Goal: Transaction & Acquisition: Purchase product/service

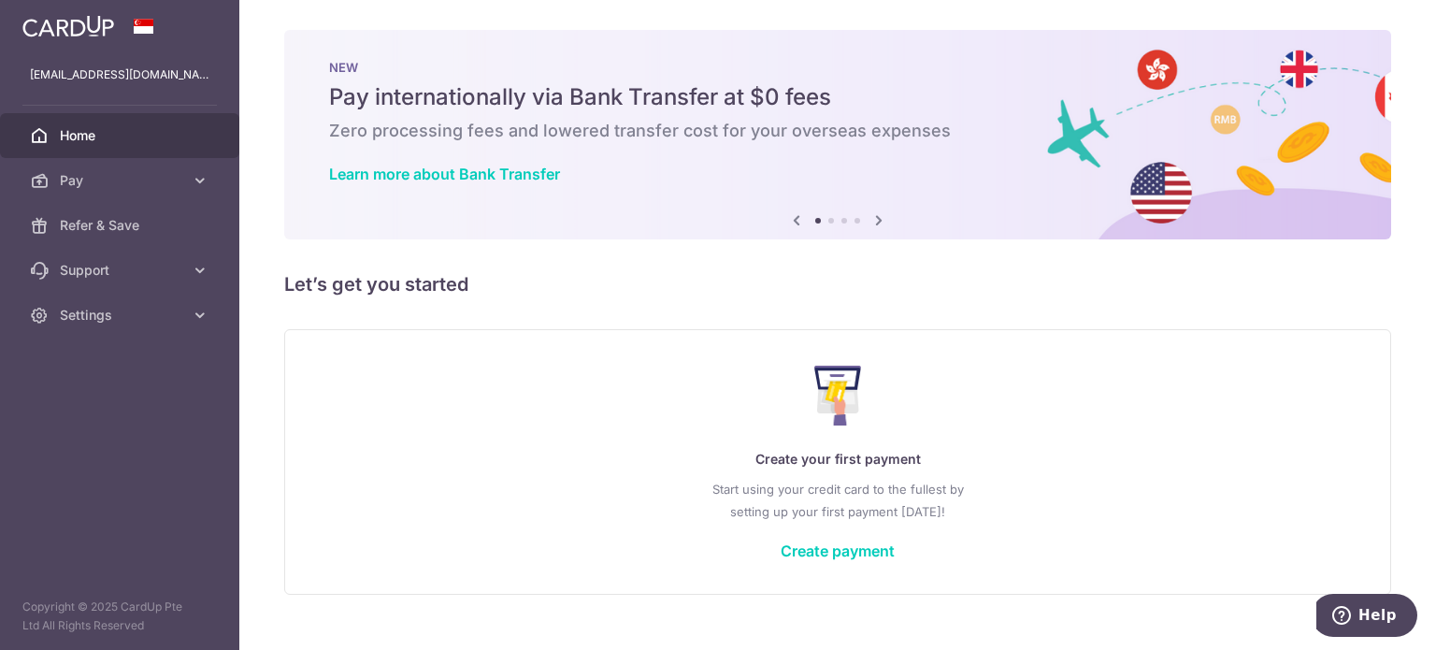
click at [991, 287] on h5 "Let’s get you started" at bounding box center [837, 284] width 1107 height 30
click at [191, 178] on icon at bounding box center [200, 180] width 19 height 19
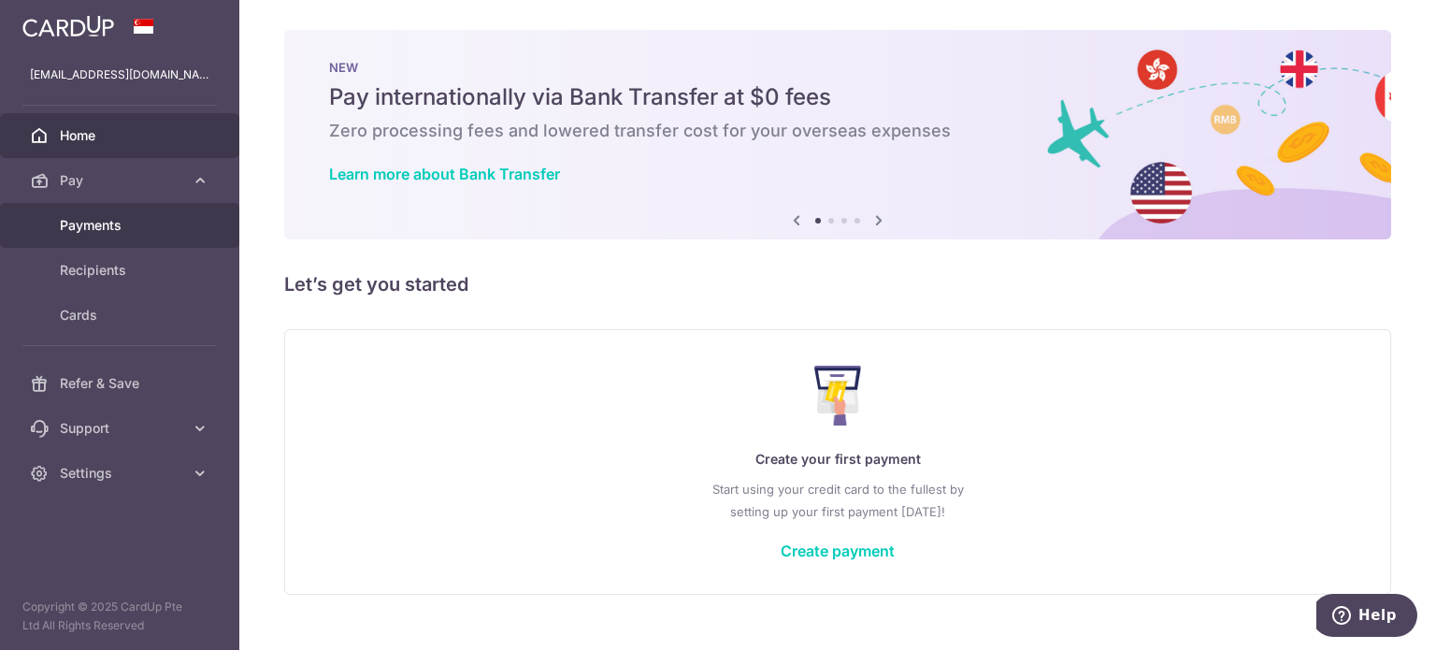
click at [99, 224] on span "Payments" at bounding box center [121, 225] width 123 height 19
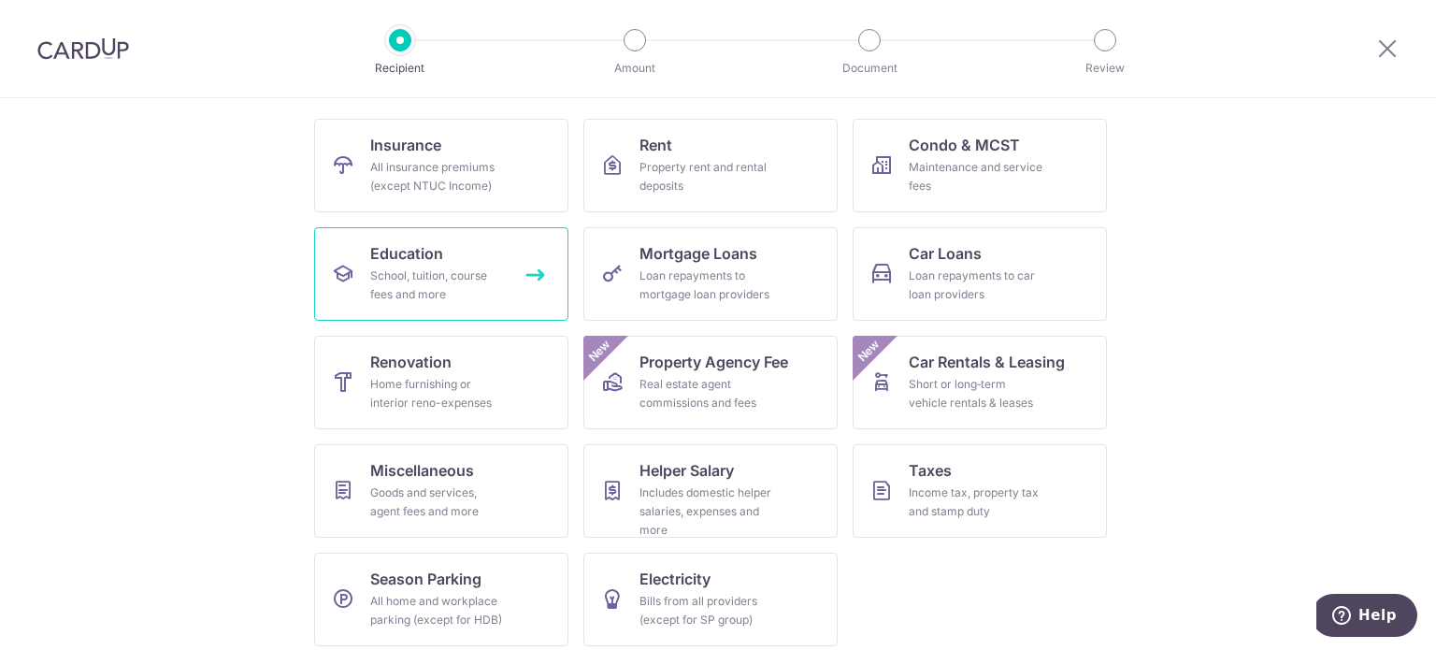
scroll to position [186, 0]
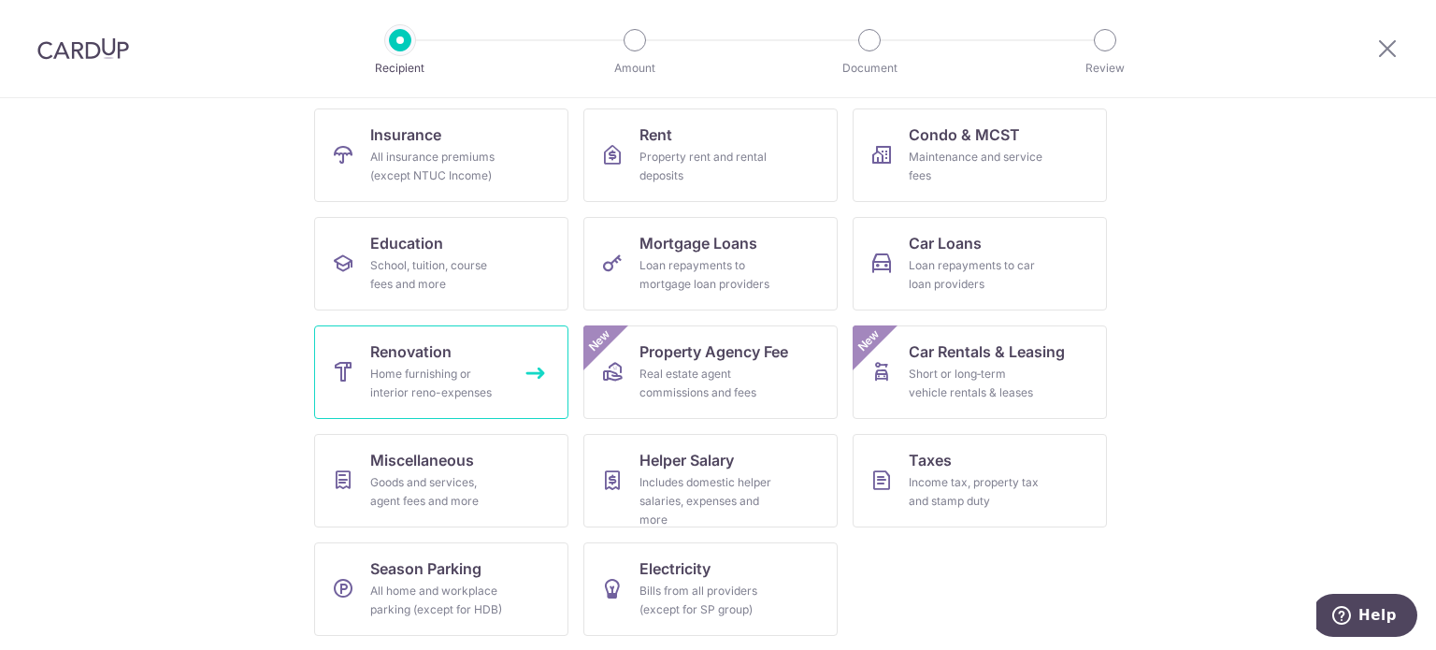
click at [464, 357] on link "Renovation Home furnishing or interior reno-expenses" at bounding box center [441, 372] width 254 height 94
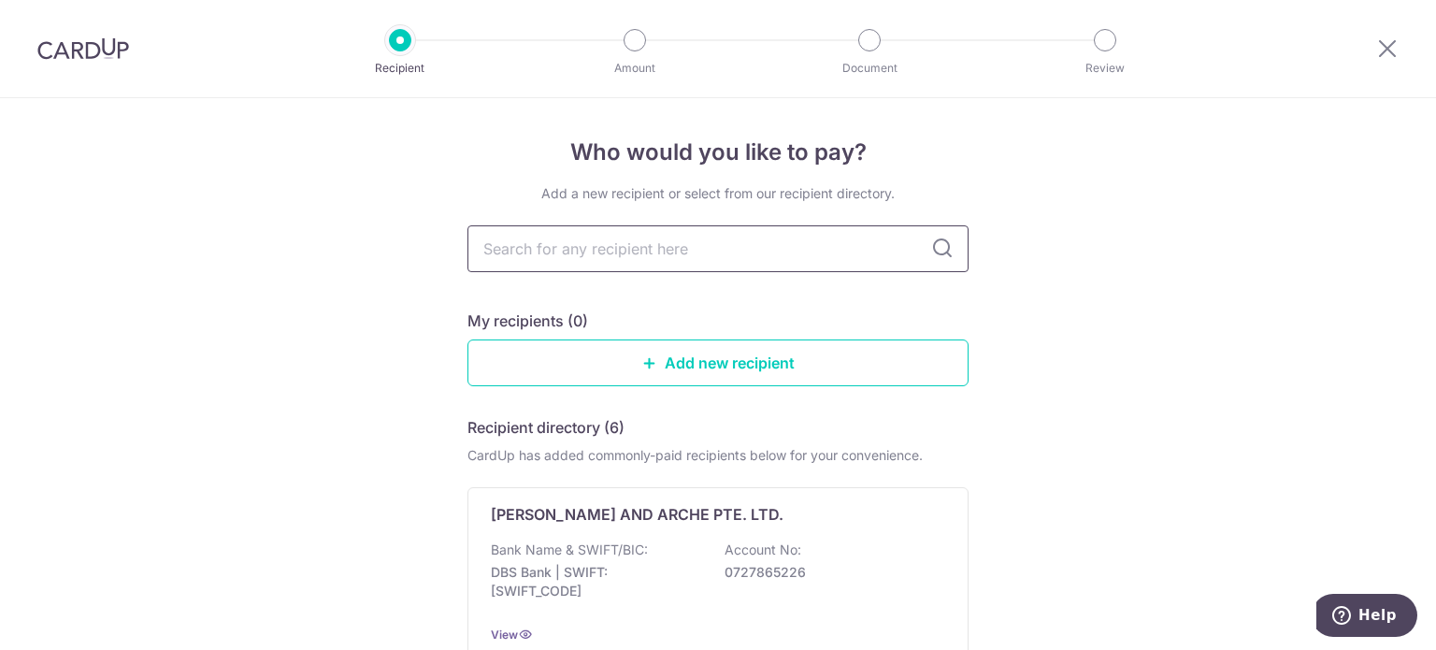
click at [561, 246] on input "text" at bounding box center [718, 248] width 501 height 47
type input "the fifth avenue"
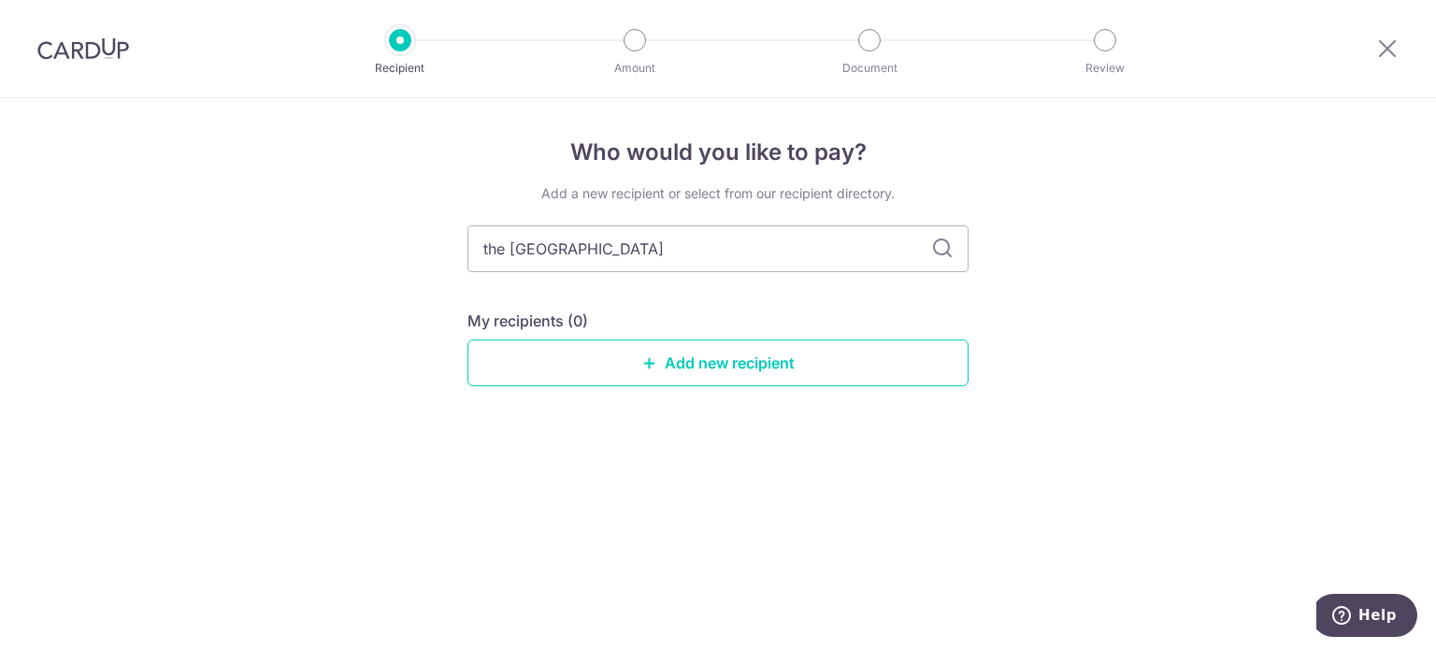
click at [940, 249] on icon at bounding box center [942, 249] width 22 height 22
drag, startPoint x: 687, startPoint y: 247, endPoint x: 431, endPoint y: 235, distance: 256.5
click at [431, 235] on div "Who would you like to pay? Add a new recipient or select from our recipient dir…" at bounding box center [718, 374] width 1436 height 552
click at [717, 362] on link "Add new recipient" at bounding box center [718, 362] width 501 height 47
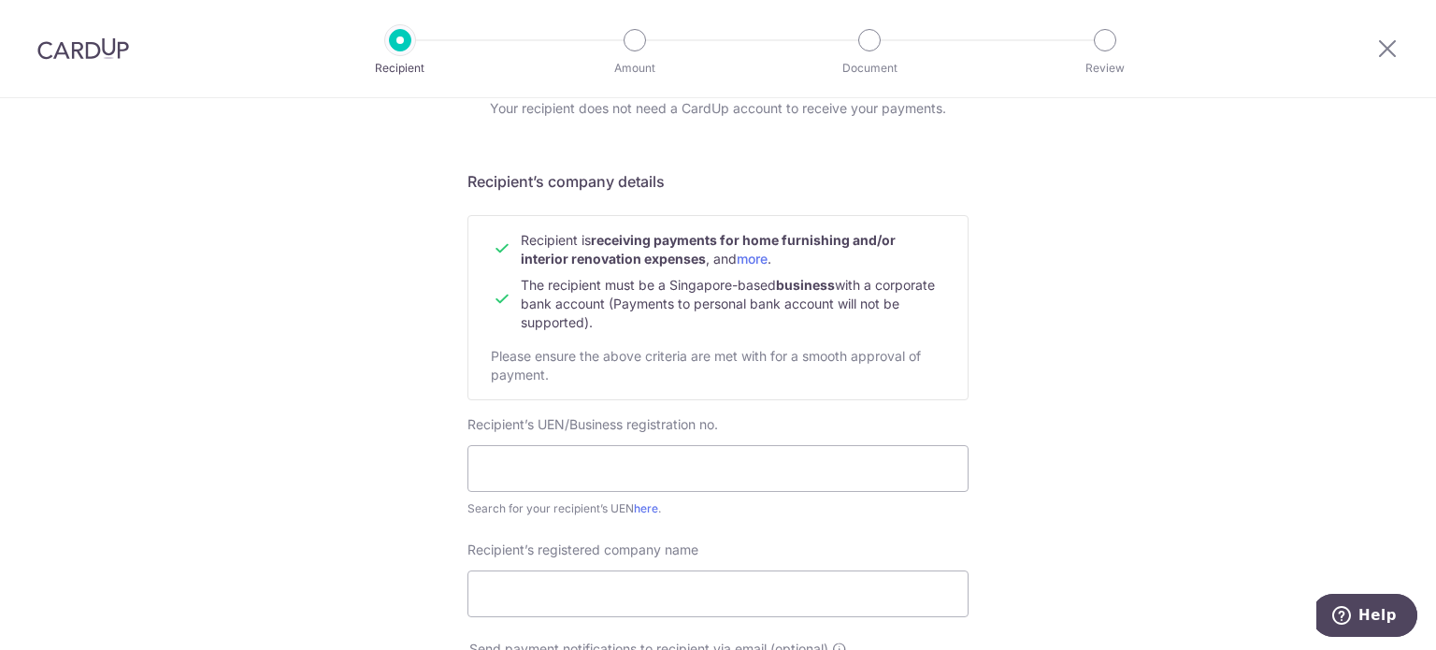
scroll to position [94, 0]
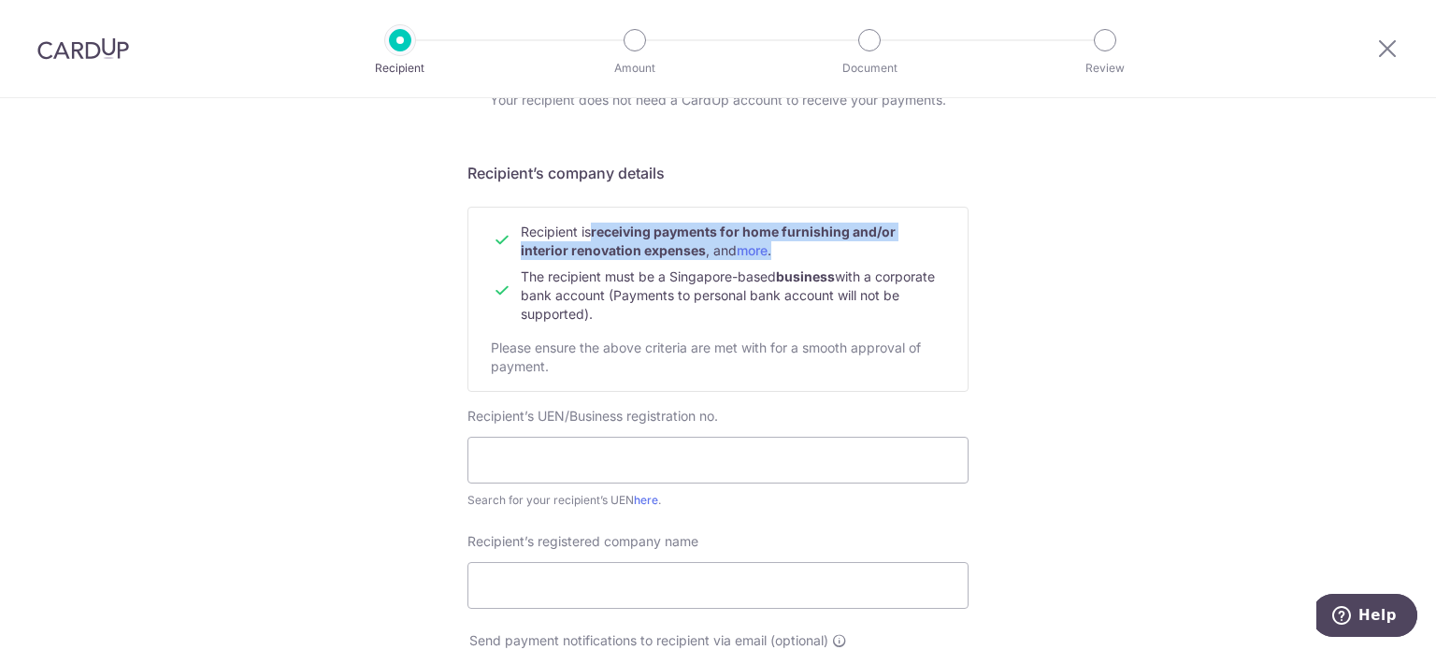
drag, startPoint x: 591, startPoint y: 227, endPoint x: 824, endPoint y: 254, distance: 234.4
click at [824, 254] on td "Recipient is receiving payments for home furnishing and/or interior renovation …" at bounding box center [733, 241] width 425 height 37
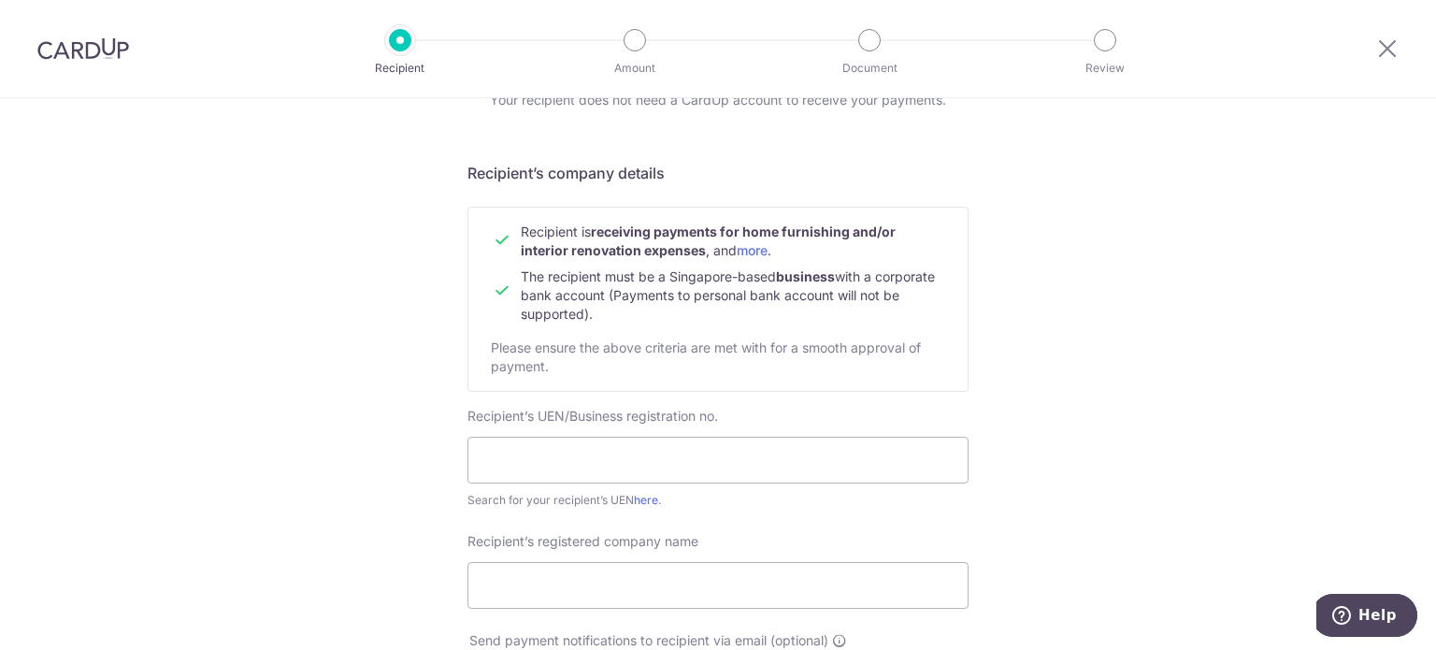
click at [700, 283] on span "The recipient must be a Singapore-based business with a corporate bank account …" at bounding box center [728, 294] width 414 height 53
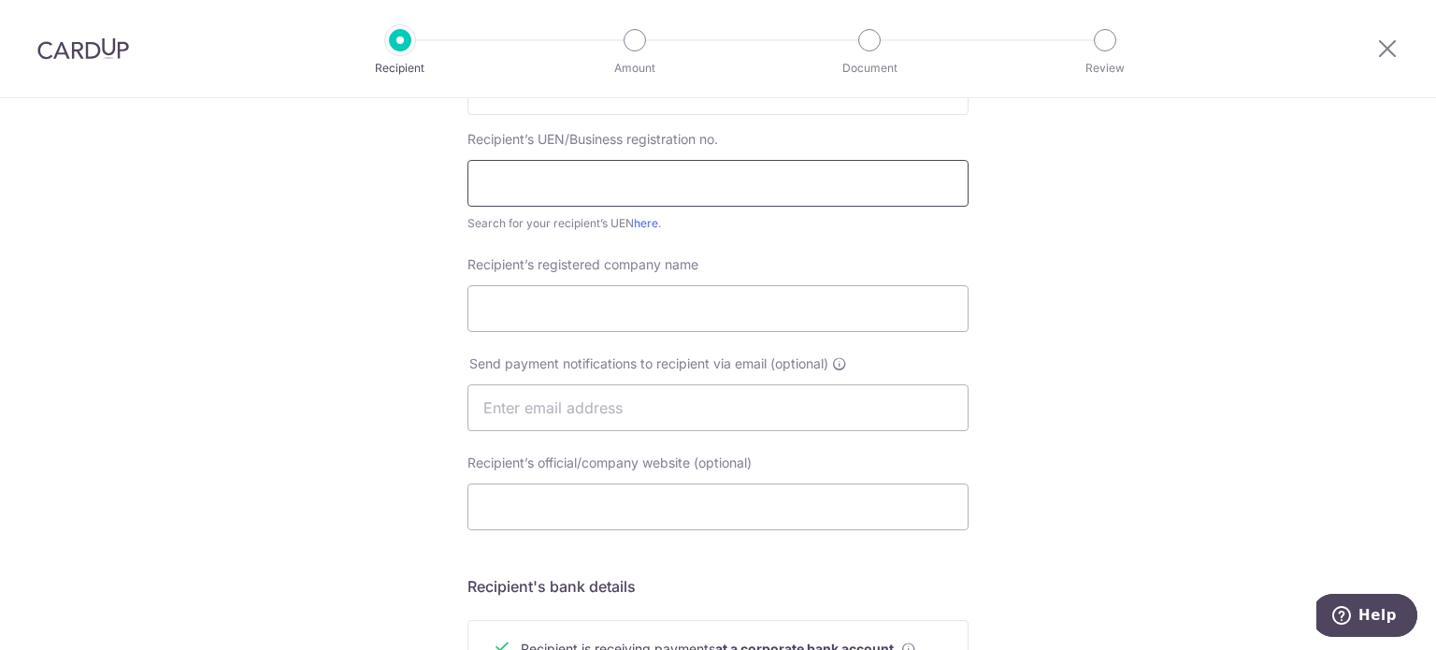
scroll to position [374, 0]
click at [641, 218] on link "here" at bounding box center [646, 219] width 24 height 14
click at [672, 169] on input "text" at bounding box center [718, 179] width 501 height 47
paste input "201504177G"
type input "201504177G"
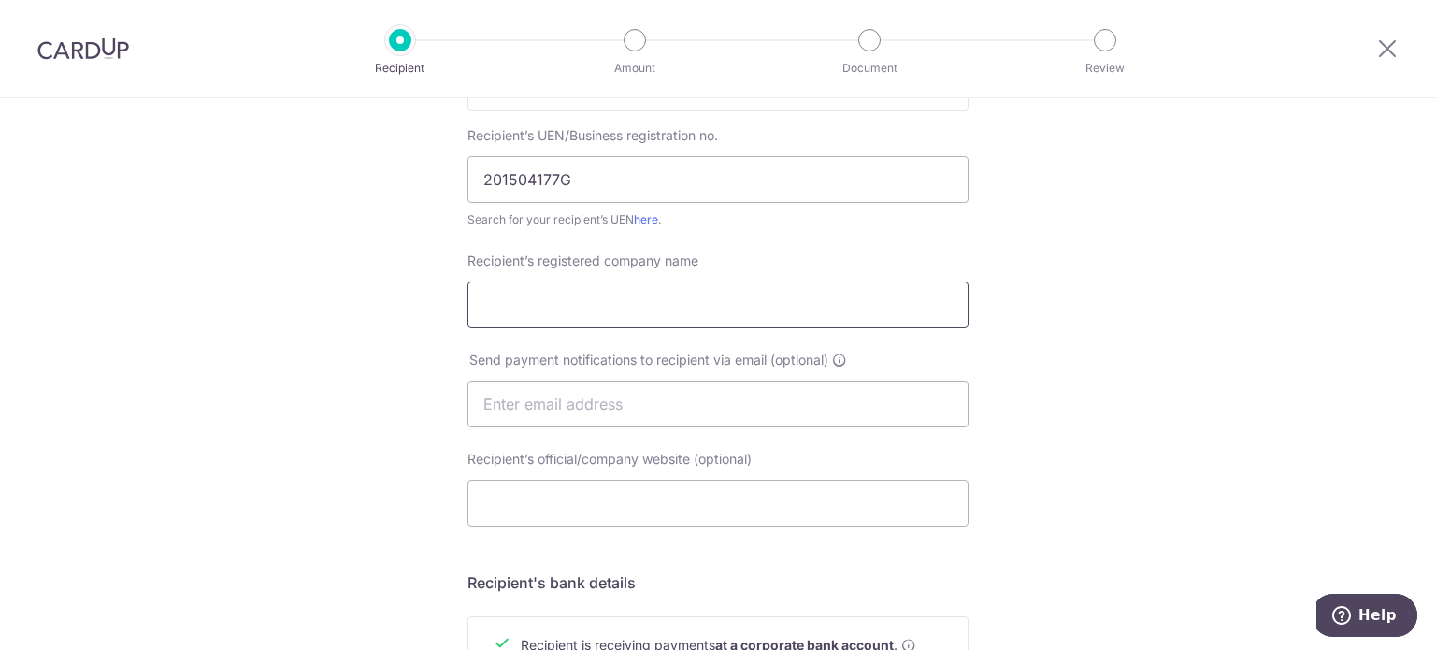
click at [632, 291] on input "Recipient’s registered company name" at bounding box center [718, 304] width 501 height 47
paste input "FIFTH AVENUE INTERIOR PTE. LTD."
type input "FIFTH AVENUE INTERIOR PTE. LTD."
click at [1055, 338] on div "Who would you like to pay? Your recipient does not need a CardUp account to rec…" at bounding box center [718, 427] width 1436 height 1407
click at [787, 396] on input "text" at bounding box center [718, 404] width 501 height 47
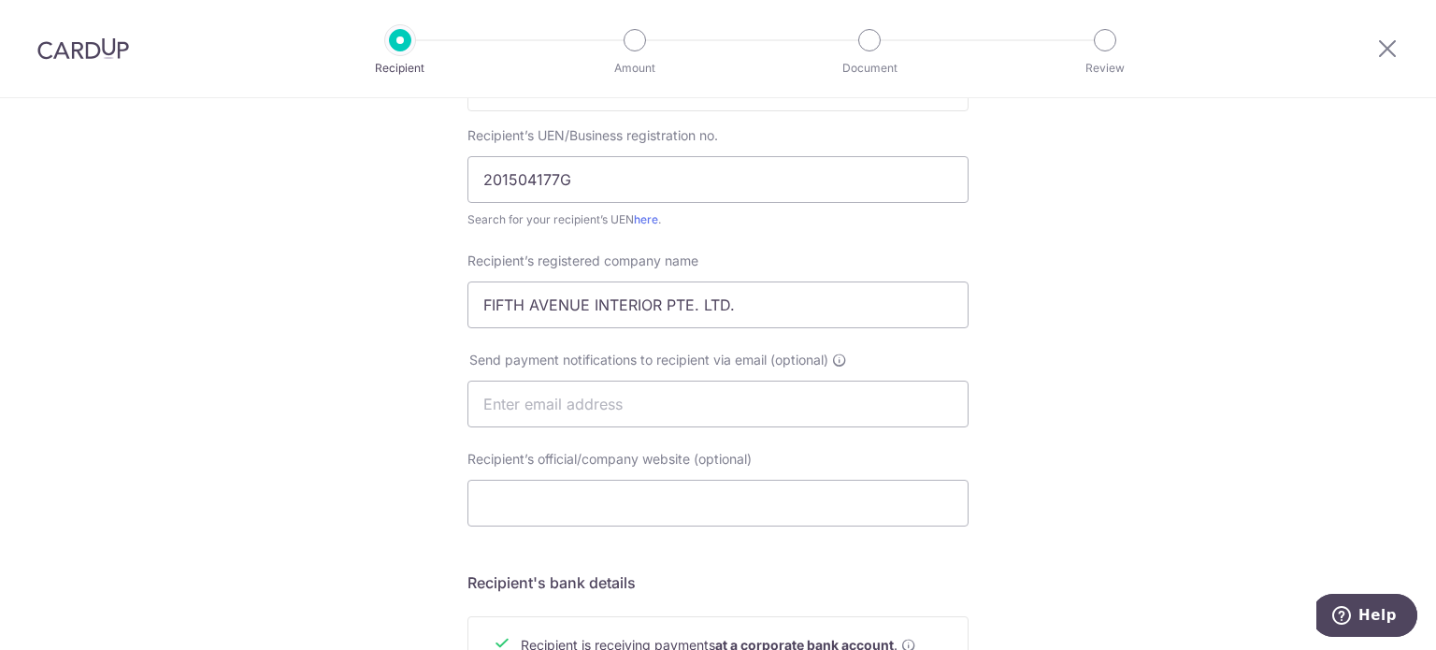
click at [1046, 373] on div "Who would you like to pay? Your recipient does not need a CardUp account to rec…" at bounding box center [718, 427] width 1436 height 1407
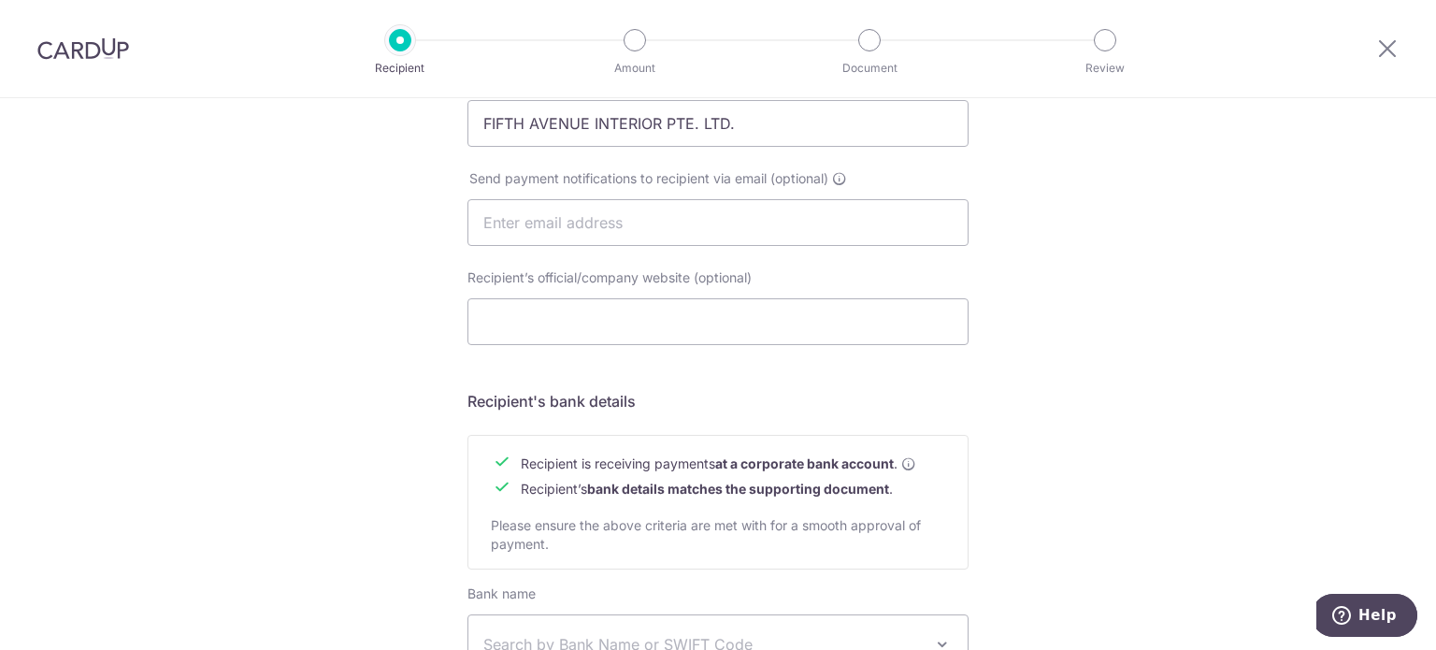
scroll to position [561, 0]
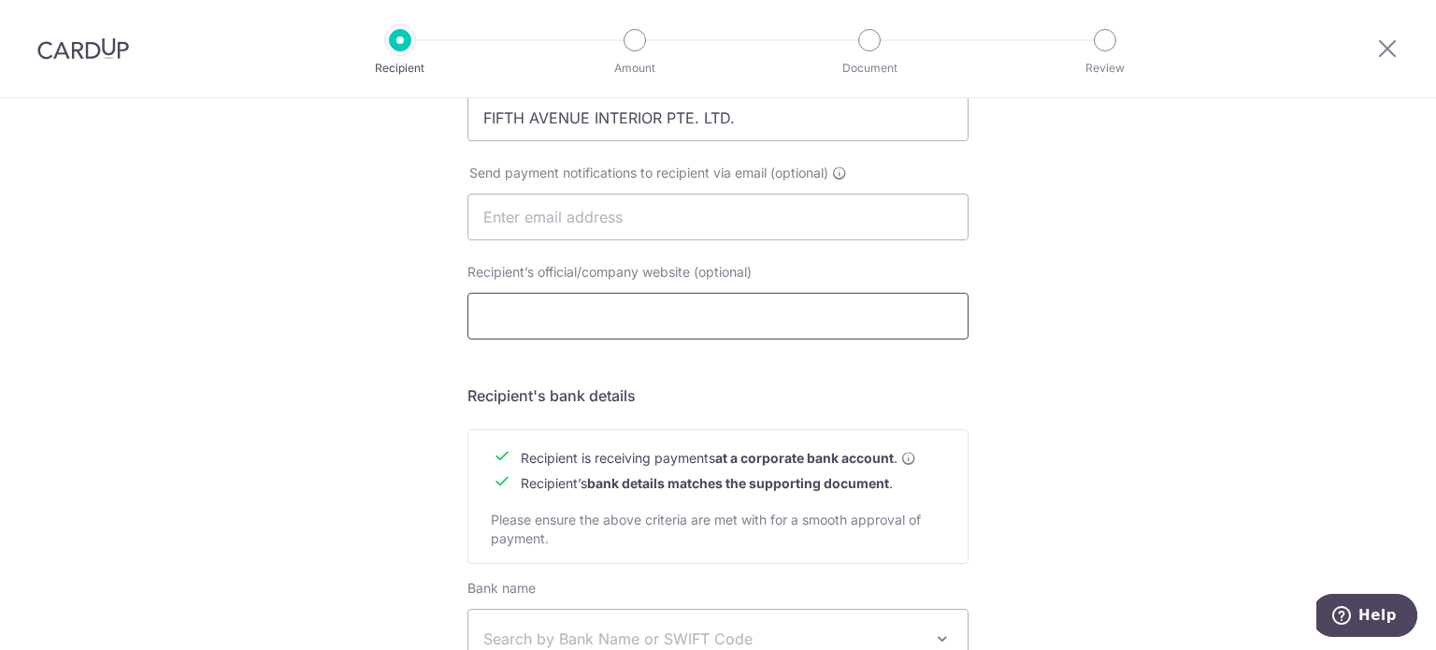
drag, startPoint x: 638, startPoint y: 284, endPoint x: 636, endPoint y: 313, distance: 29.1
click at [638, 287] on div "Recipient’s official/company website (optional)" at bounding box center [718, 301] width 501 height 77
click at [636, 315] on input "Recipient’s official/company website (optional)" at bounding box center [718, 316] width 501 height 47
paste input "https://www.fifthavenue.com.sg/"
type input "https://www.fifthavenue.com.sg/"
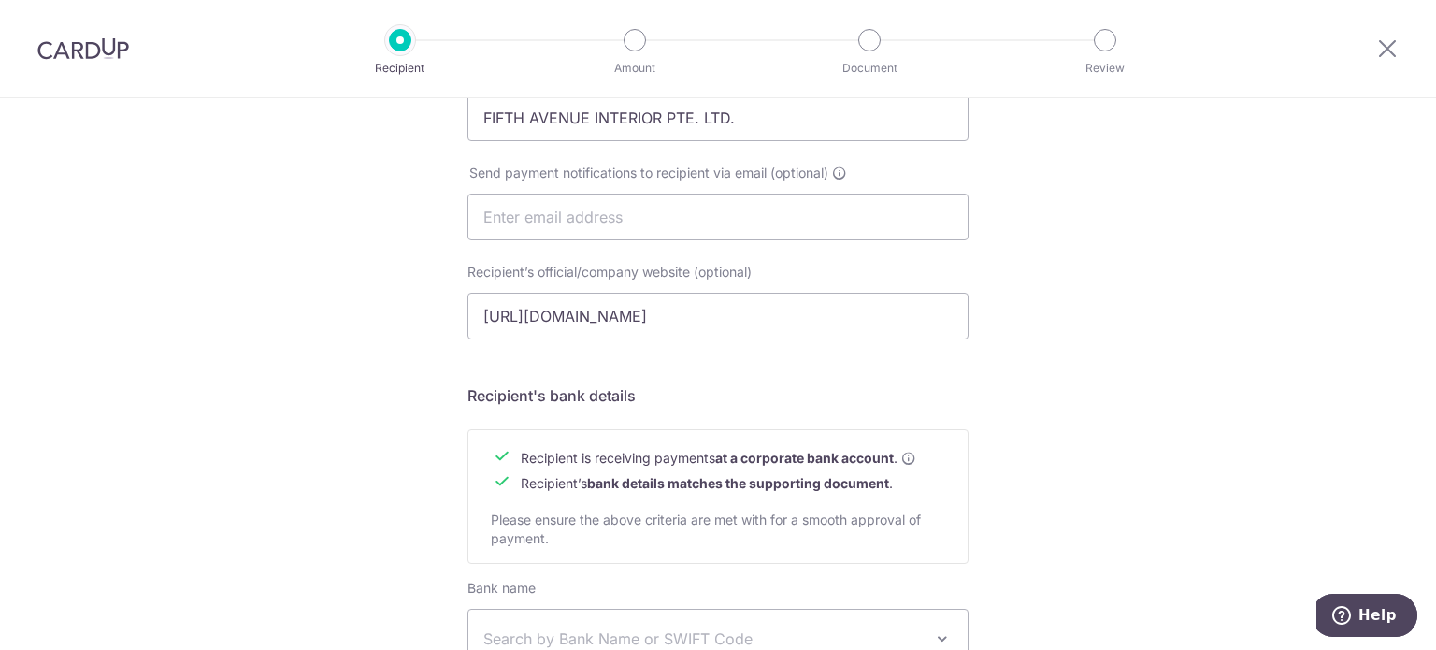
click at [1028, 276] on div "Who would you like to pay? Your recipient does not need a CardUp account to rec…" at bounding box center [718, 240] width 1436 height 1407
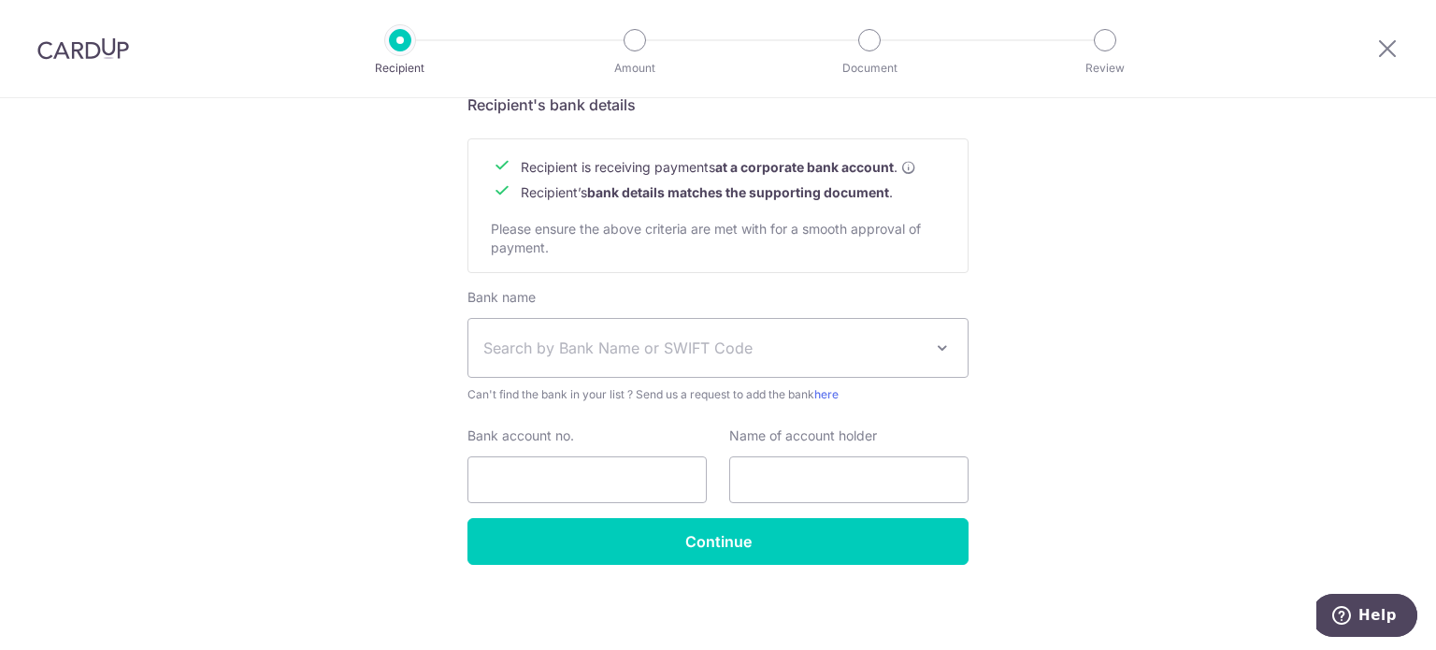
scroll to position [853, 0]
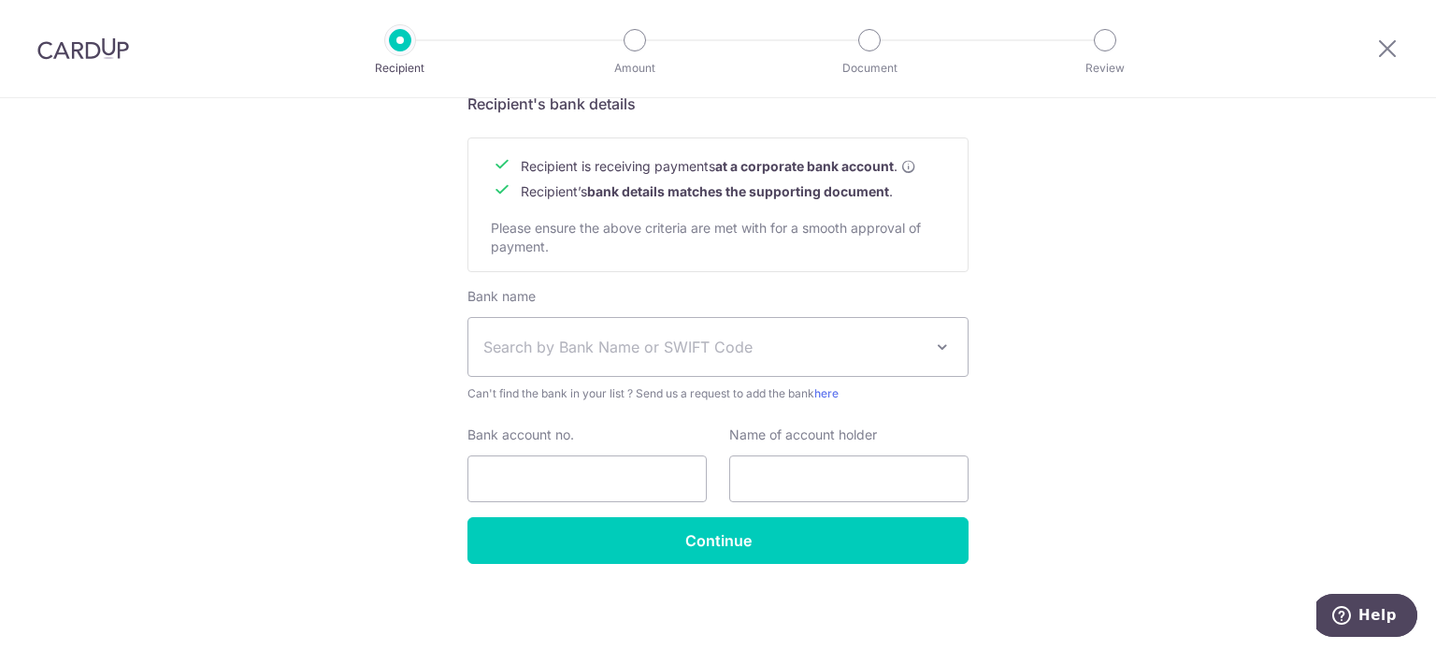
click at [949, 336] on span "Search by Bank Name or SWIFT Code" at bounding box center [718, 347] width 499 height 58
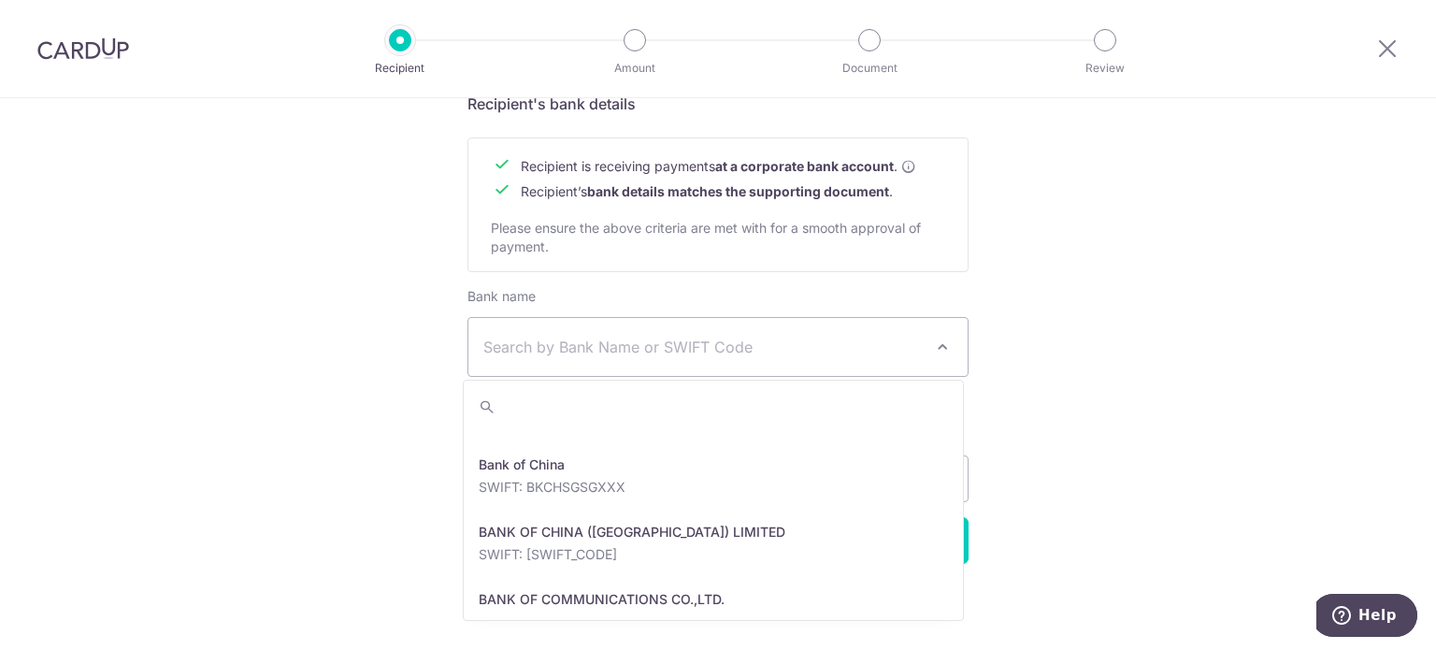
scroll to position [374, 0]
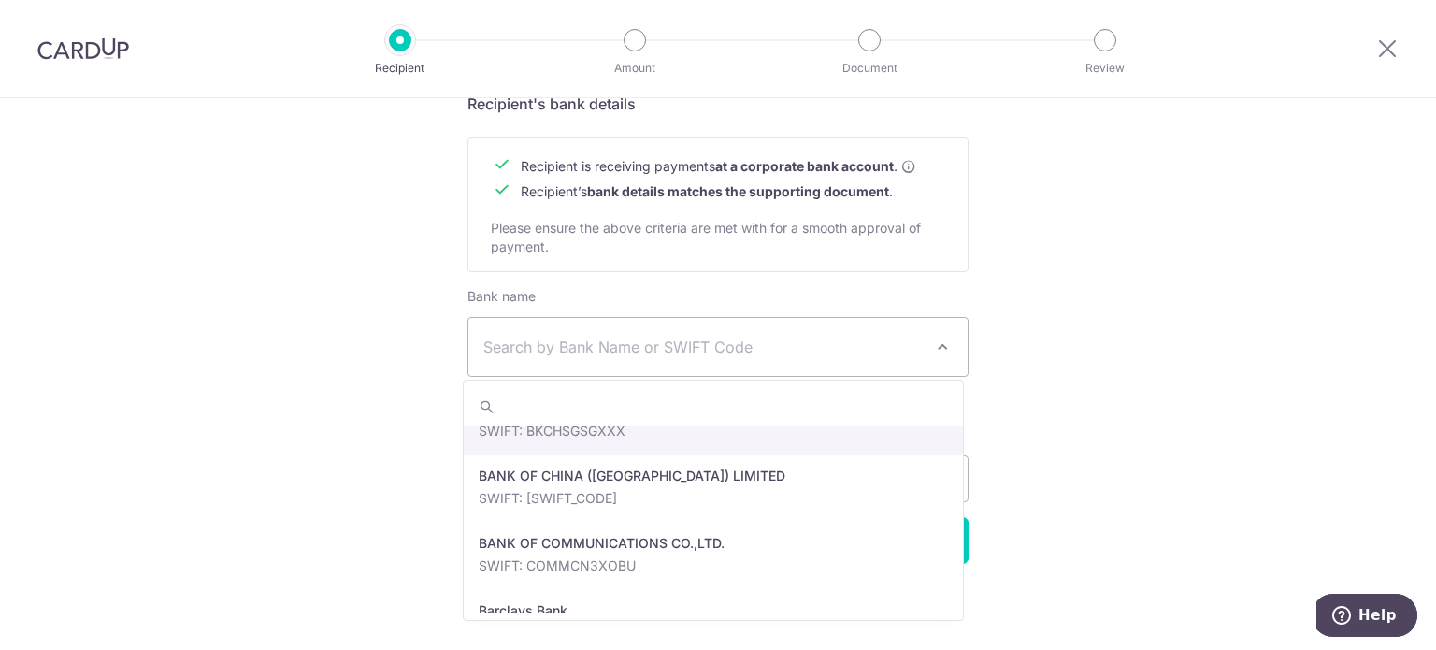
click at [793, 343] on span "Search by Bank Name or SWIFT Code" at bounding box center [703, 347] width 440 height 22
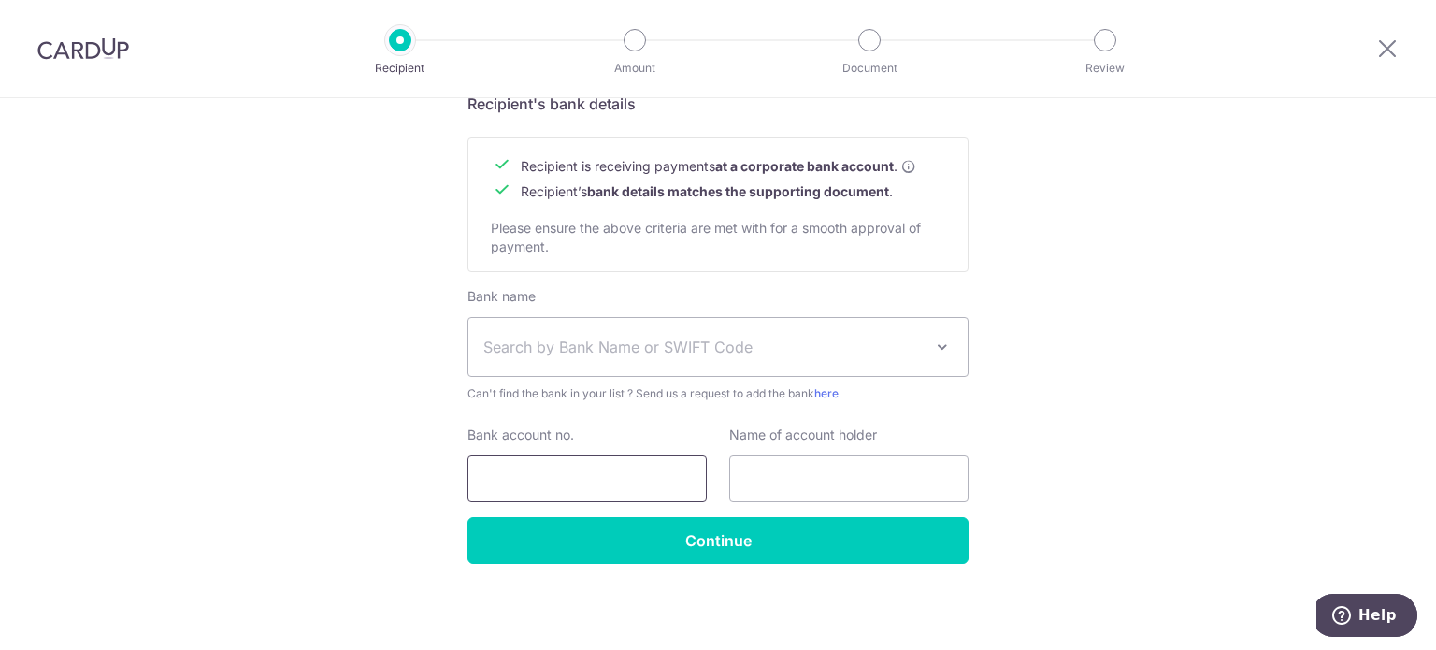
click at [604, 480] on input "Bank account no." at bounding box center [587, 478] width 239 height 47
click at [498, 336] on span "Search by Bank Name or SWIFT Code" at bounding box center [703, 347] width 440 height 22
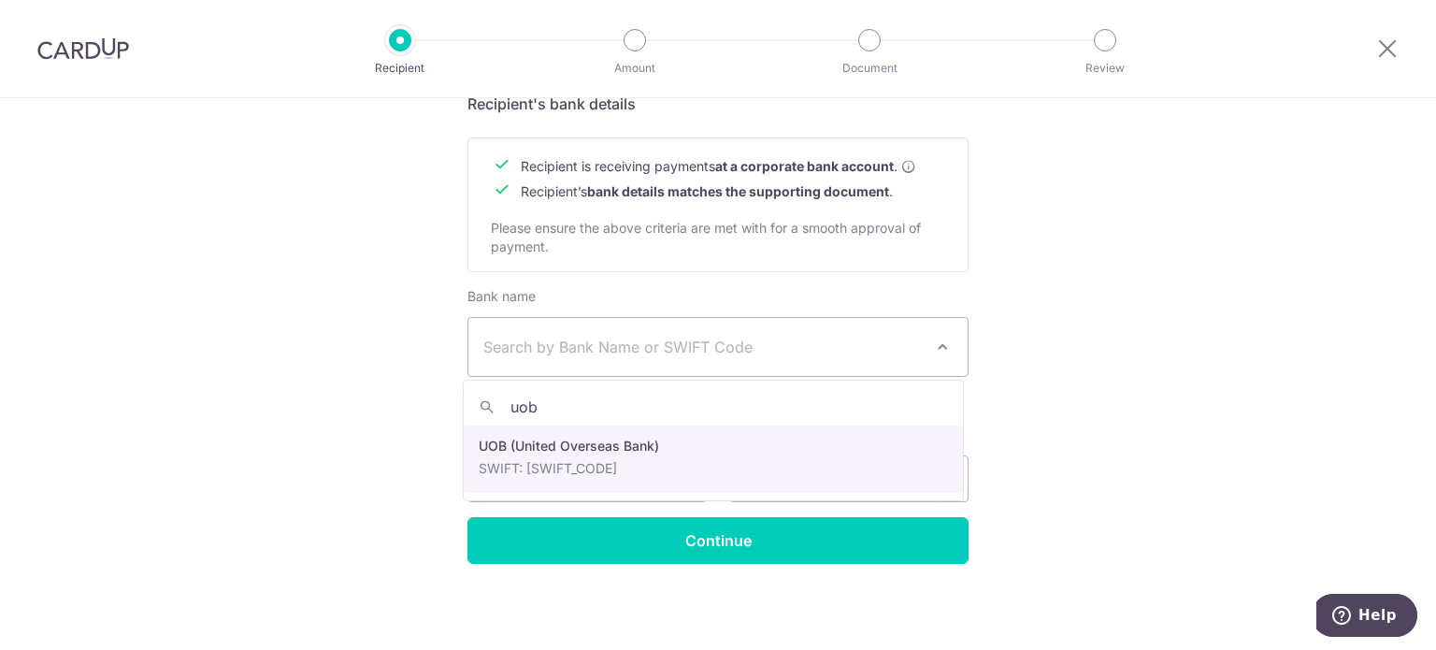
type input "uob"
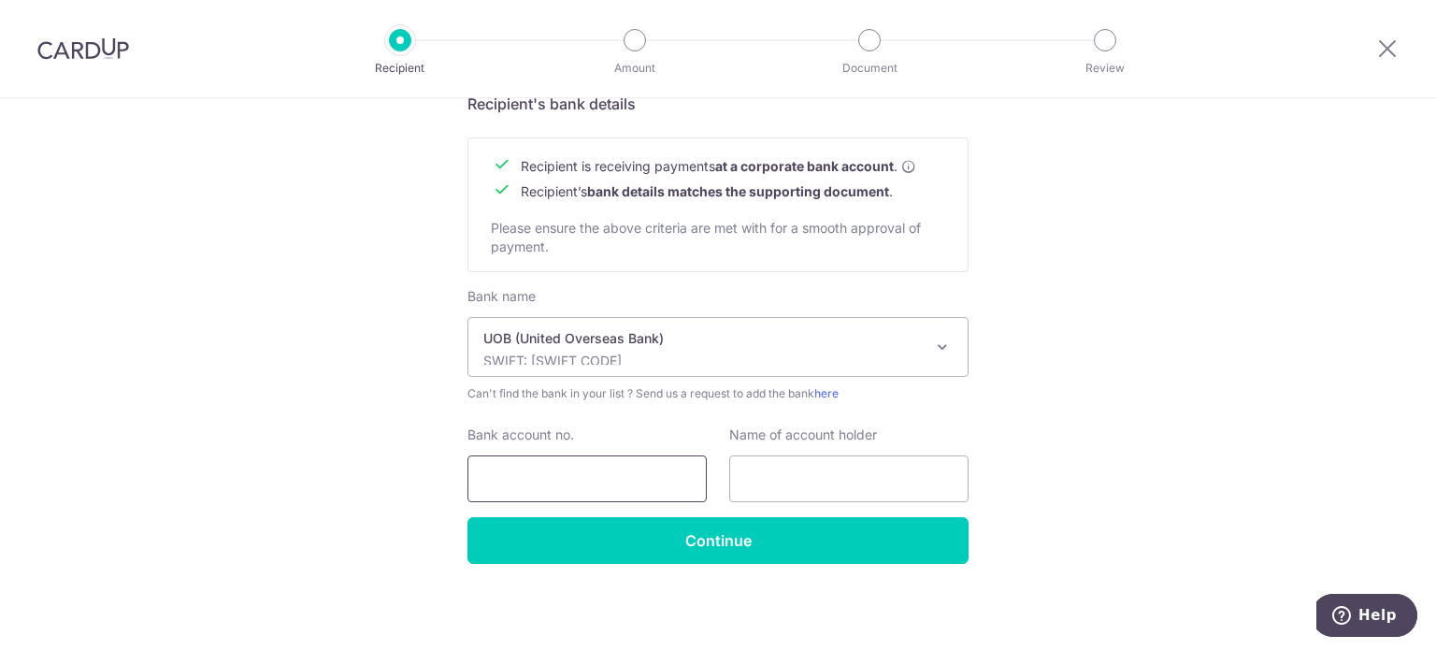
select select "18"
click at [554, 477] on input "Bank account no." at bounding box center [587, 478] width 239 height 47
click at [793, 482] on input "text" at bounding box center [848, 478] width 239 height 47
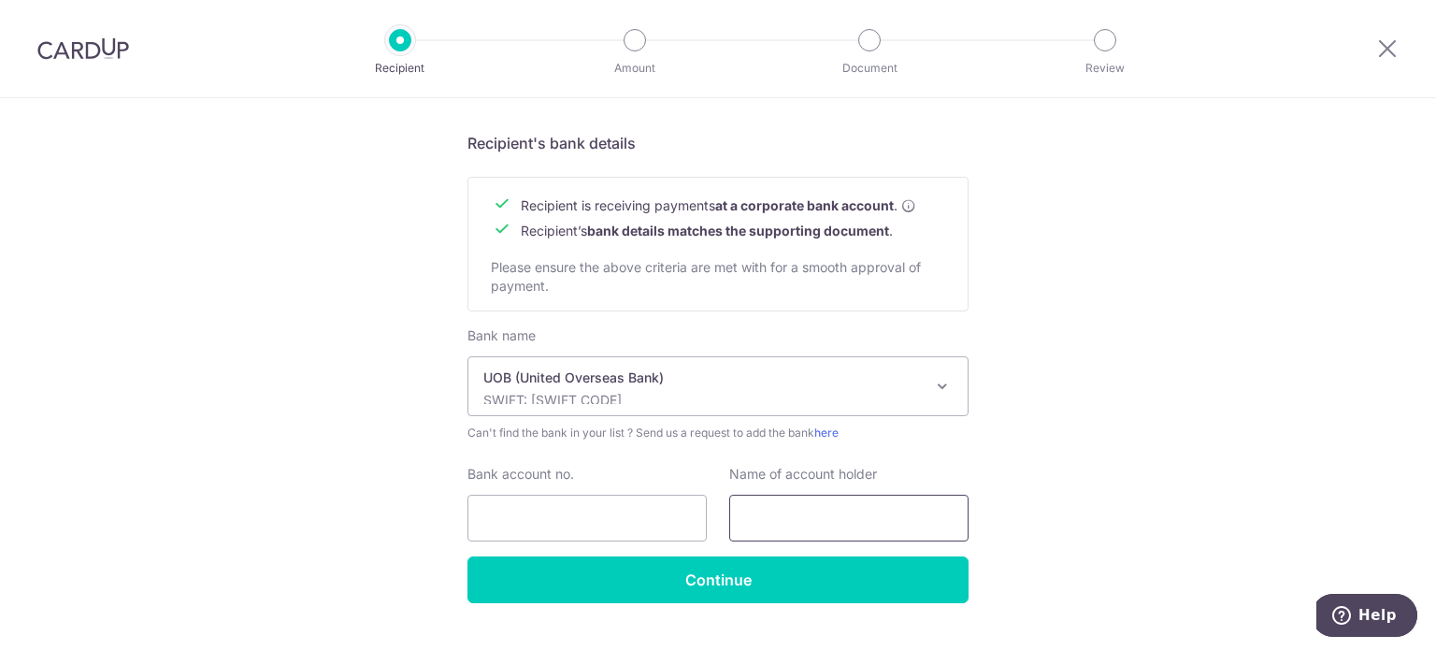
scroll to position [853, 0]
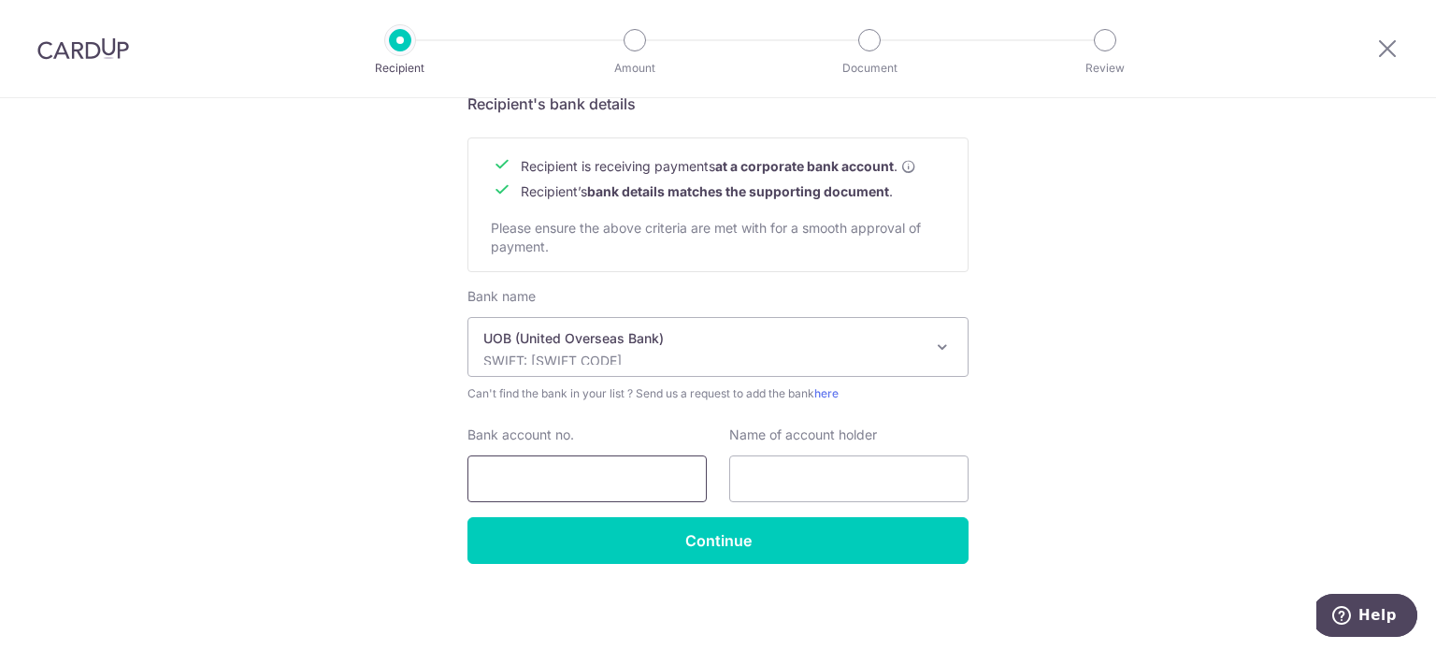
click at [566, 470] on input "Bank account no." at bounding box center [587, 478] width 239 height 47
type input "4523720516"
click at [815, 486] on input "text" at bounding box center [848, 478] width 239 height 47
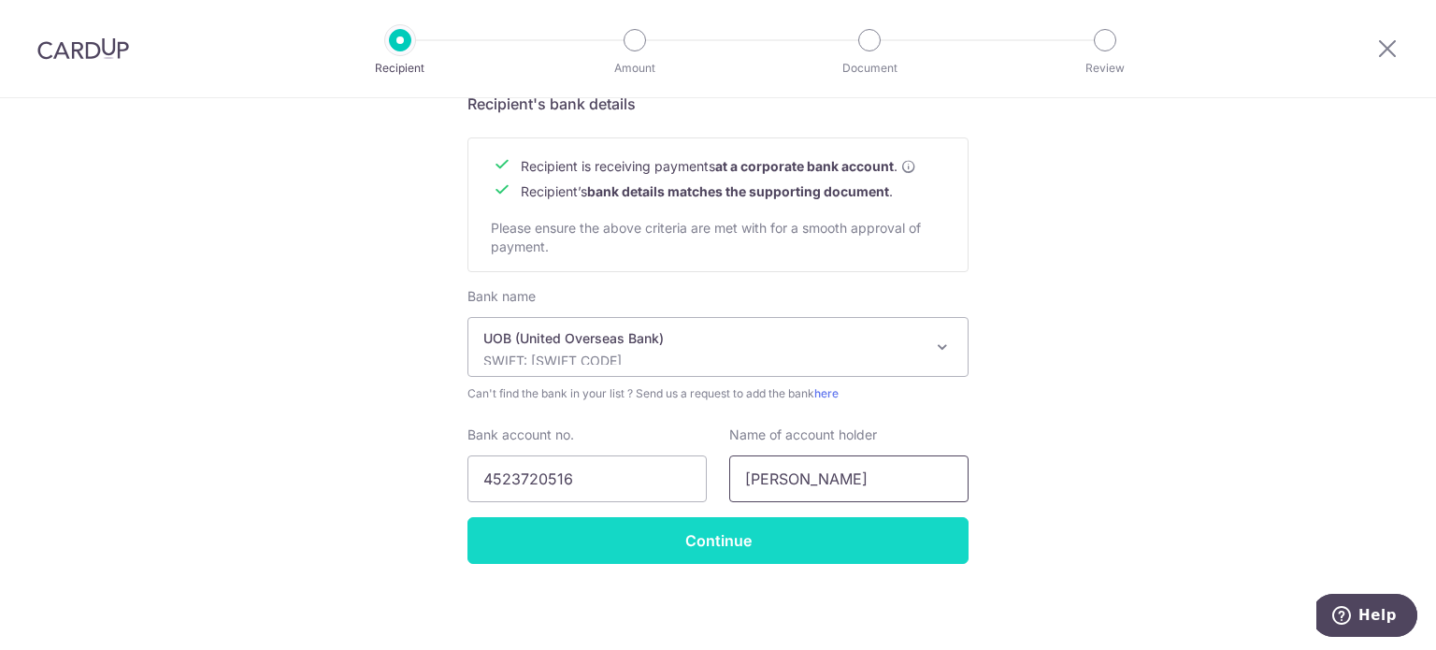
type input "Afiq Ruzaini"
click at [794, 553] on input "Continue" at bounding box center [718, 540] width 501 height 47
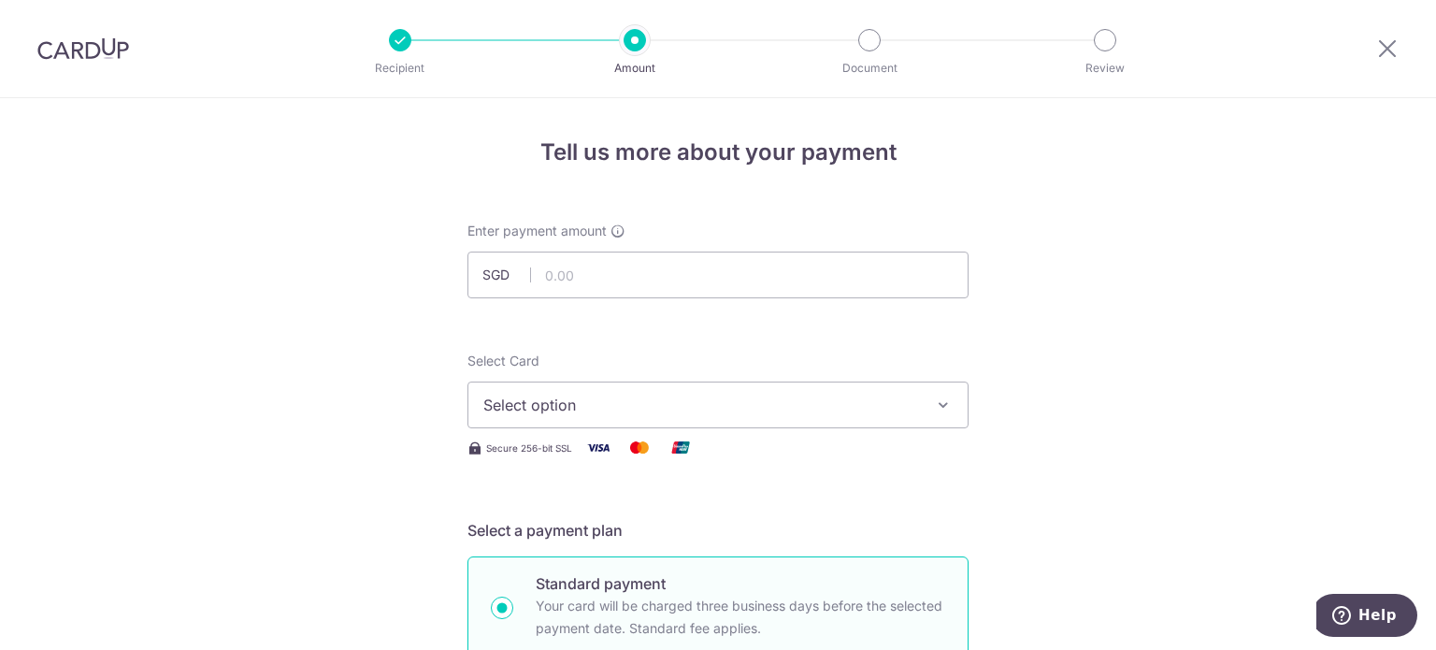
click at [805, 394] on span "Select option" at bounding box center [701, 405] width 436 height 22
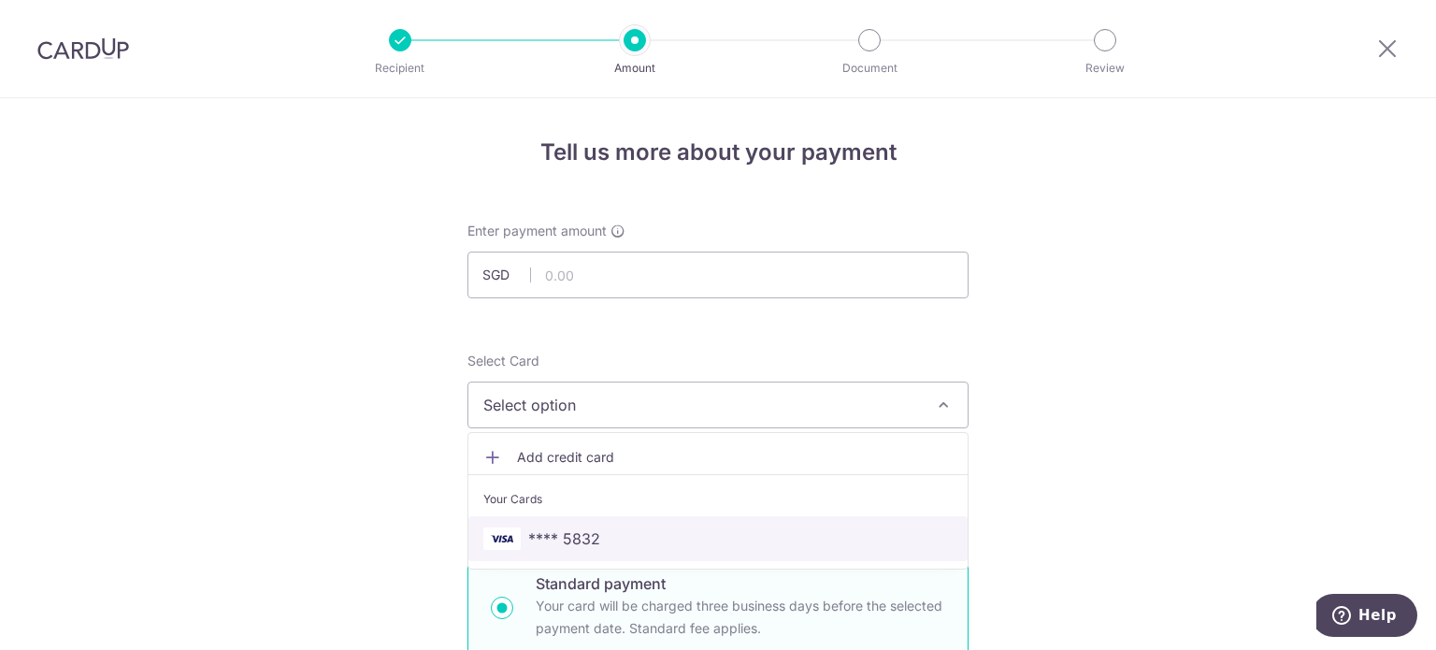
drag, startPoint x: 718, startPoint y: 522, endPoint x: 770, endPoint y: 511, distance: 52.6
click at [718, 522] on link "**** 5832" at bounding box center [718, 538] width 499 height 45
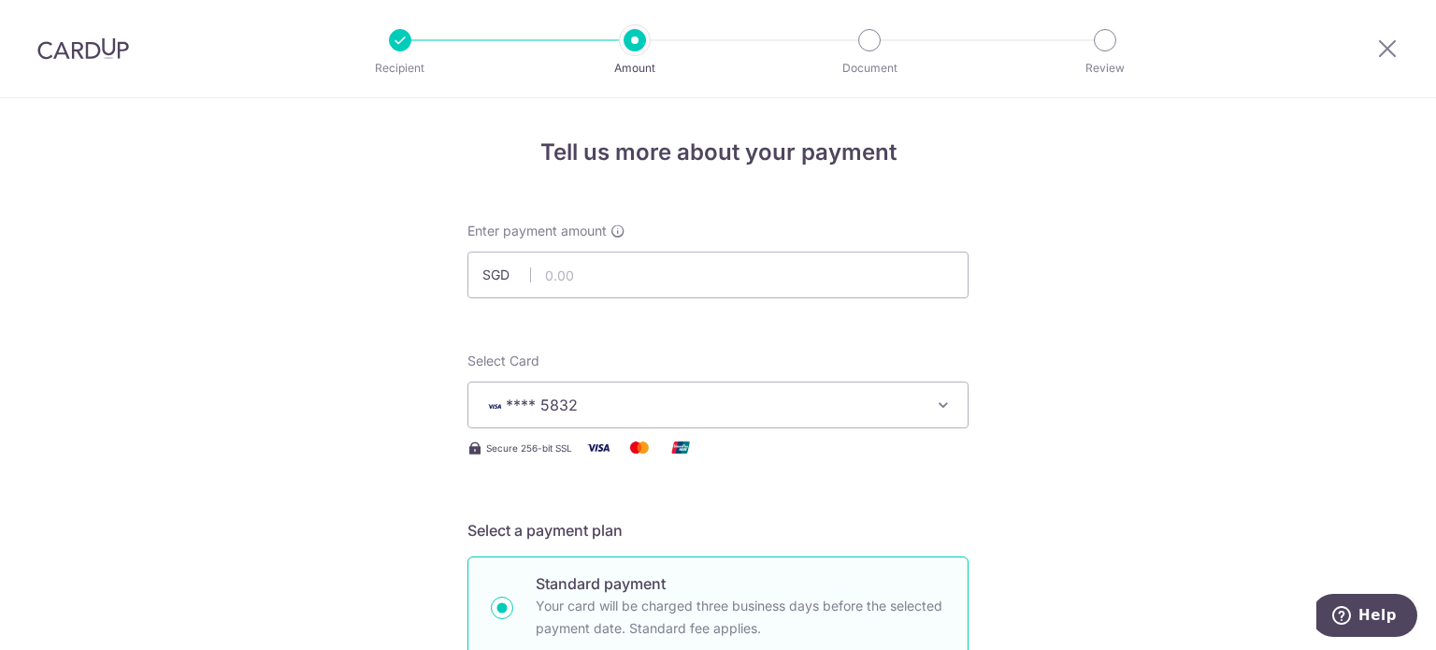
click at [790, 367] on div "Select Card **** 5832 Add credit card Your Cards **** 5832" at bounding box center [718, 390] width 501 height 77
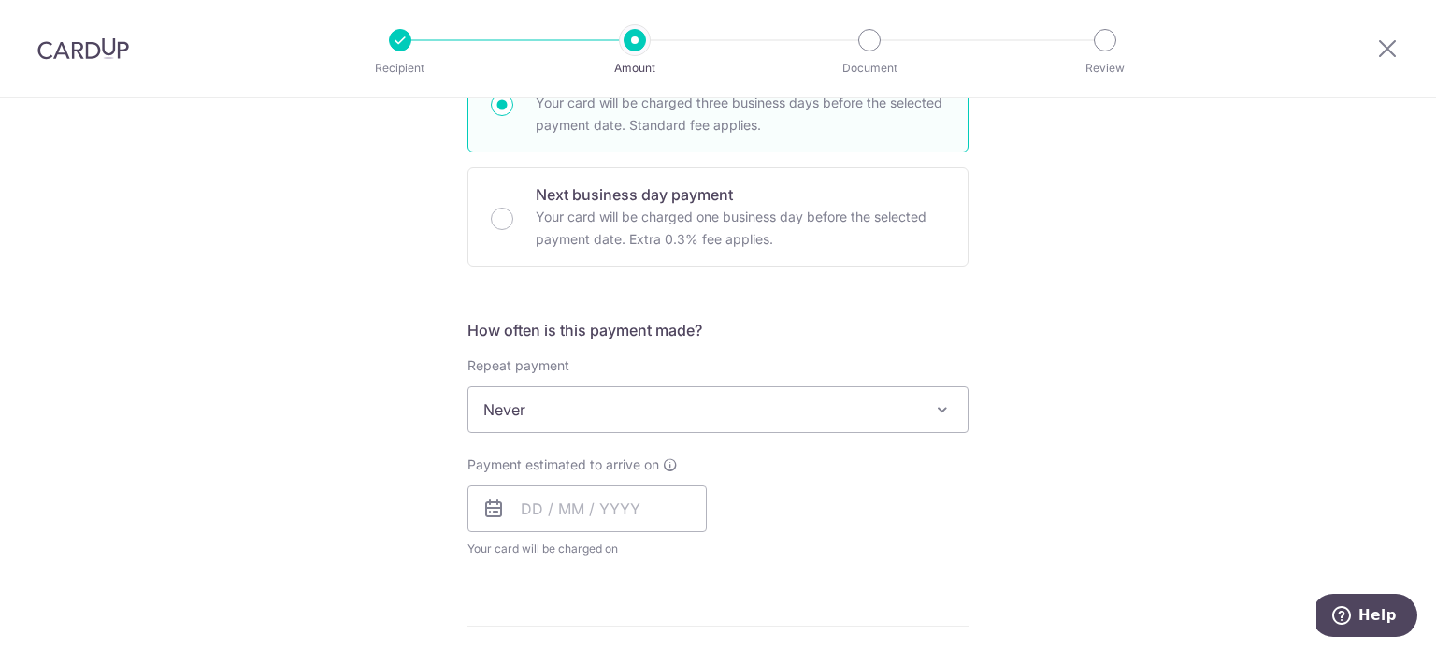
scroll to position [561, 0]
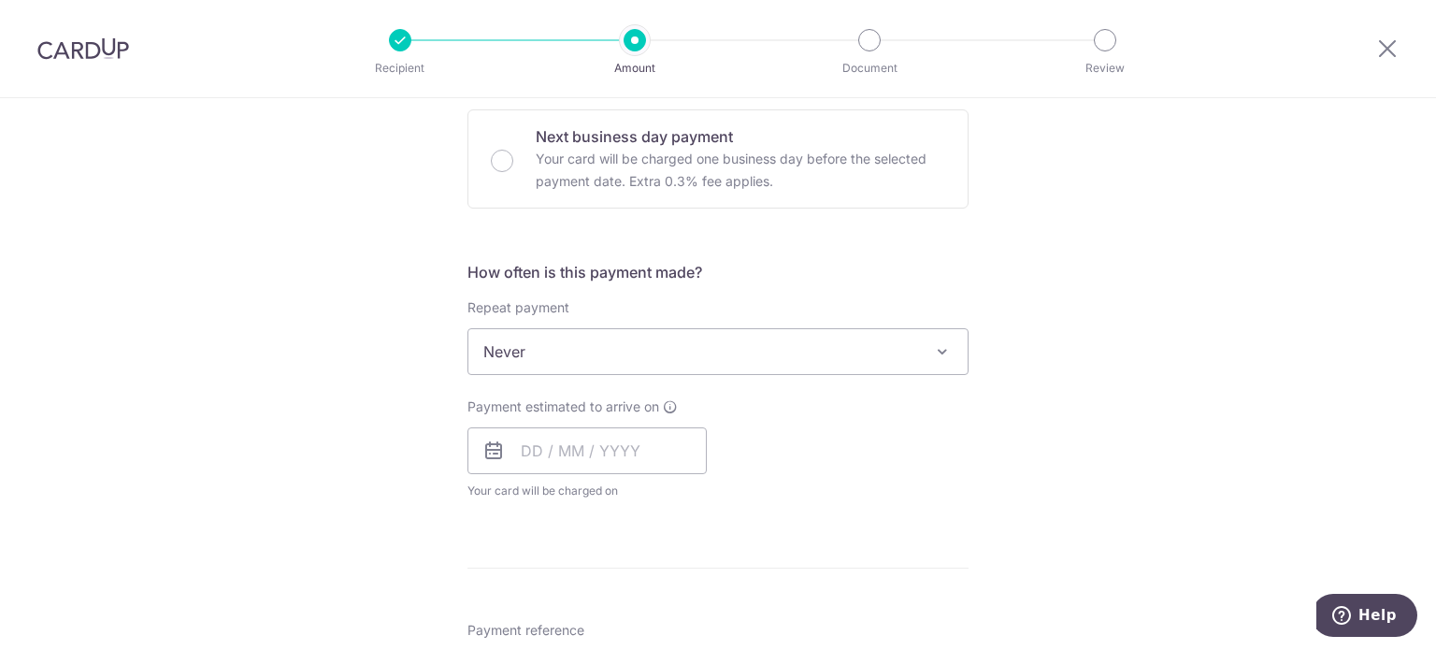
click at [886, 355] on span "Never" at bounding box center [718, 351] width 499 height 45
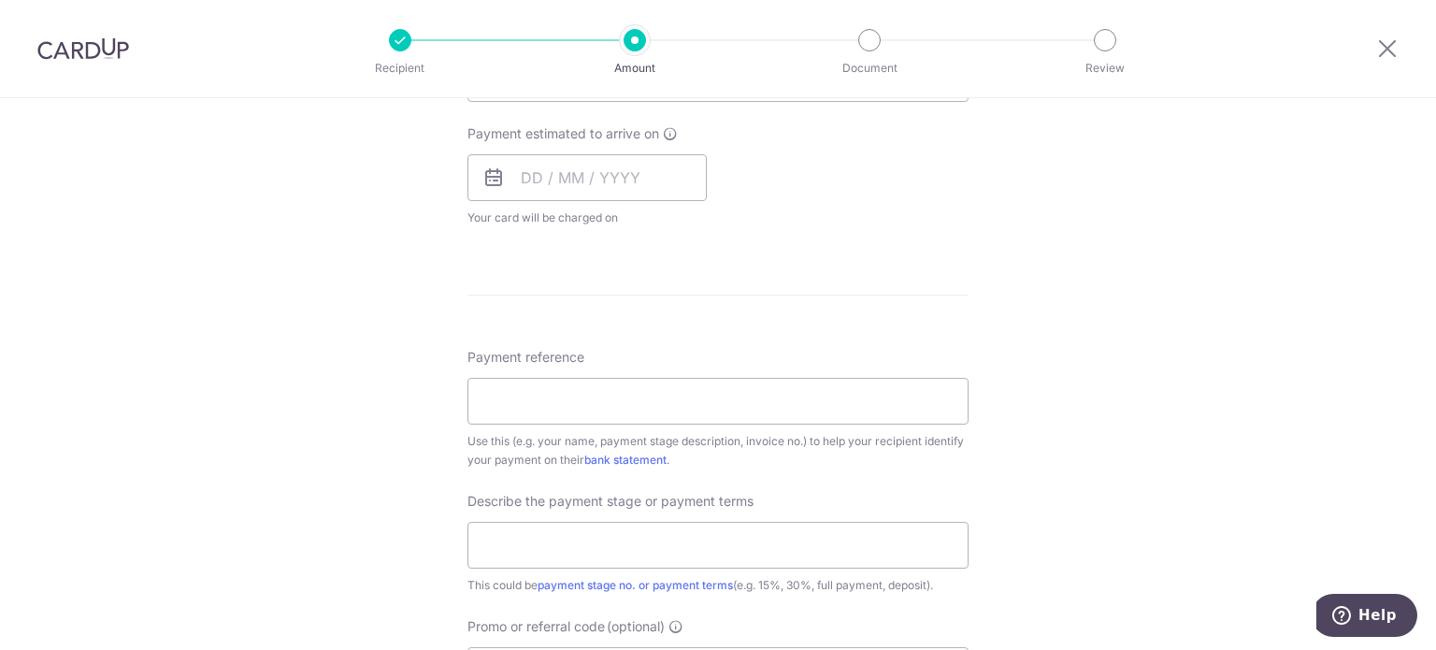
scroll to position [842, 0]
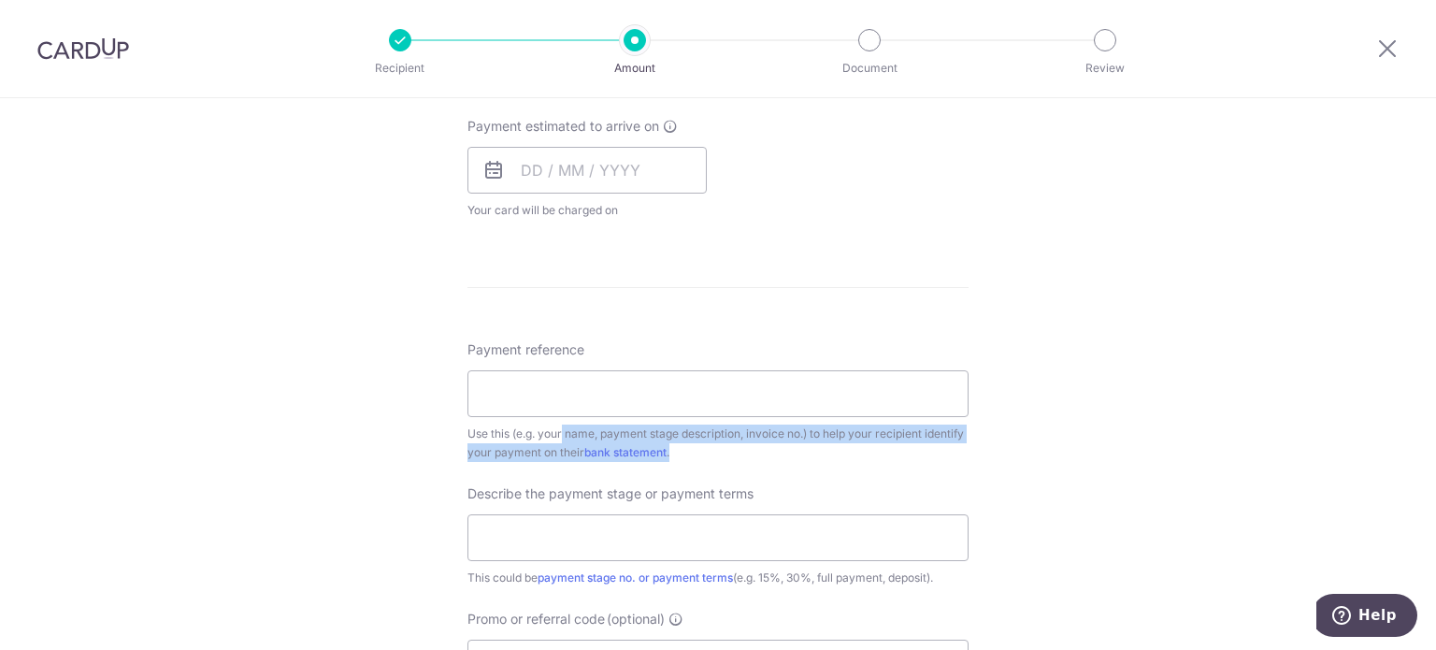
drag, startPoint x: 519, startPoint y: 432, endPoint x: 829, endPoint y: 446, distance: 309.9
click at [829, 446] on div "Use this (e.g. your name, payment stage description, invoice no.) to help your …" at bounding box center [718, 443] width 501 height 37
click at [830, 446] on div "Use this (e.g. your name, payment stage description, invoice no.) to help your …" at bounding box center [718, 443] width 501 height 37
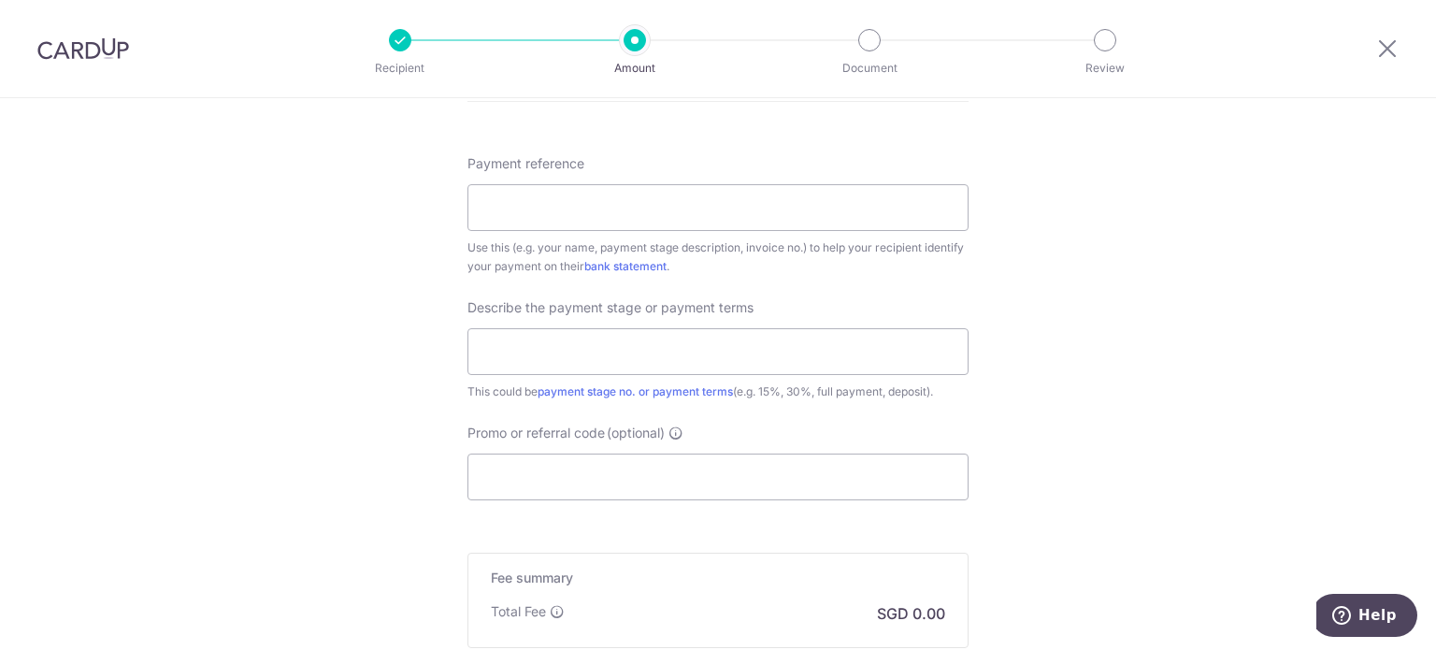
scroll to position [1029, 0]
drag, startPoint x: 542, startPoint y: 306, endPoint x: 717, endPoint y: 321, distance: 175.5
click at [716, 321] on div "Describe the payment stage or payment terms This could be payment stage no. or …" at bounding box center [718, 348] width 501 height 103
click at [718, 321] on div "Describe the payment stage or payment terms This could be payment stage no. or …" at bounding box center [718, 348] width 501 height 103
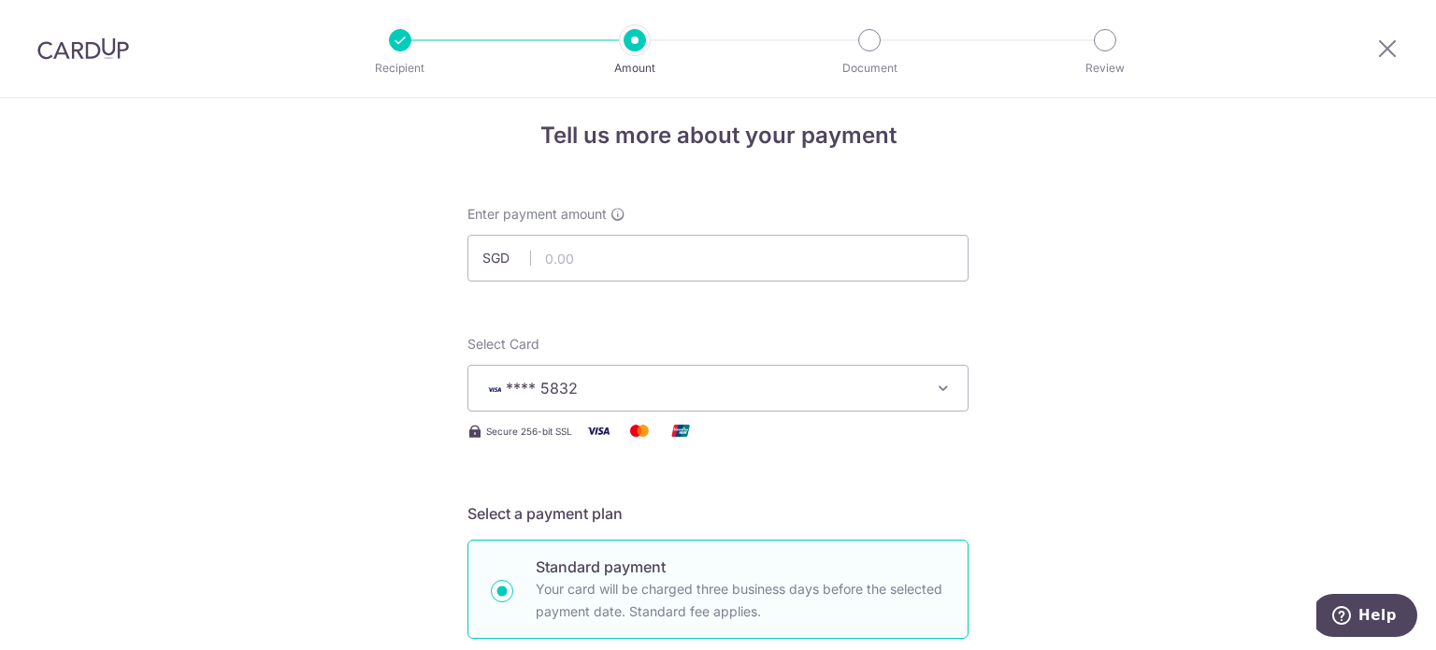
scroll to position [0, 0]
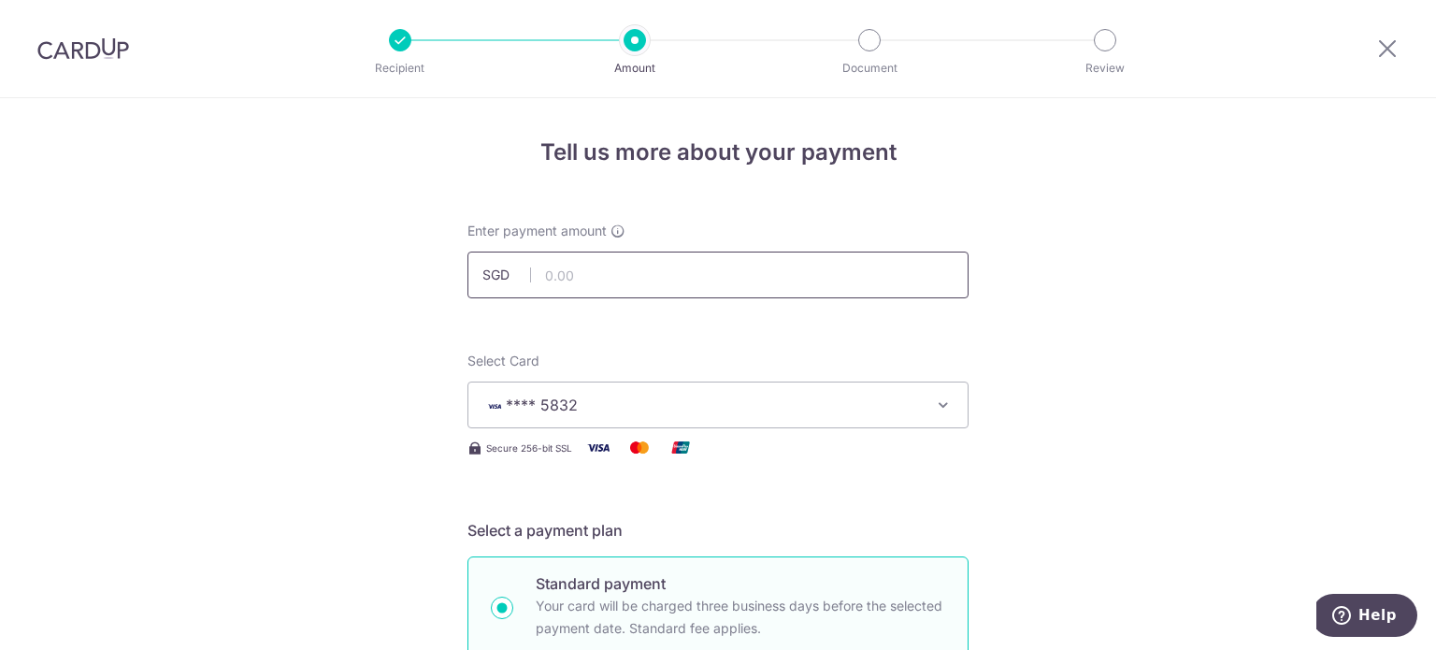
click at [709, 278] on input "text" at bounding box center [718, 275] width 501 height 47
type input "30,000.00"
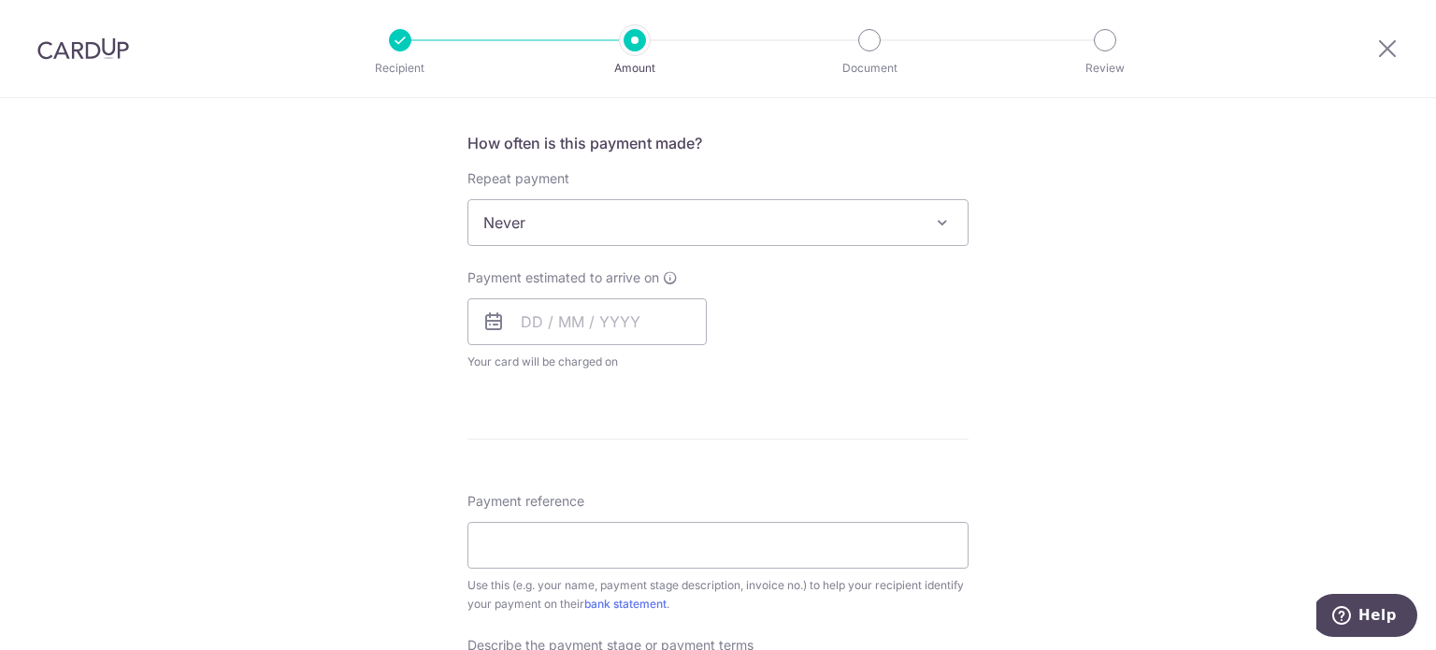
scroll to position [842, 0]
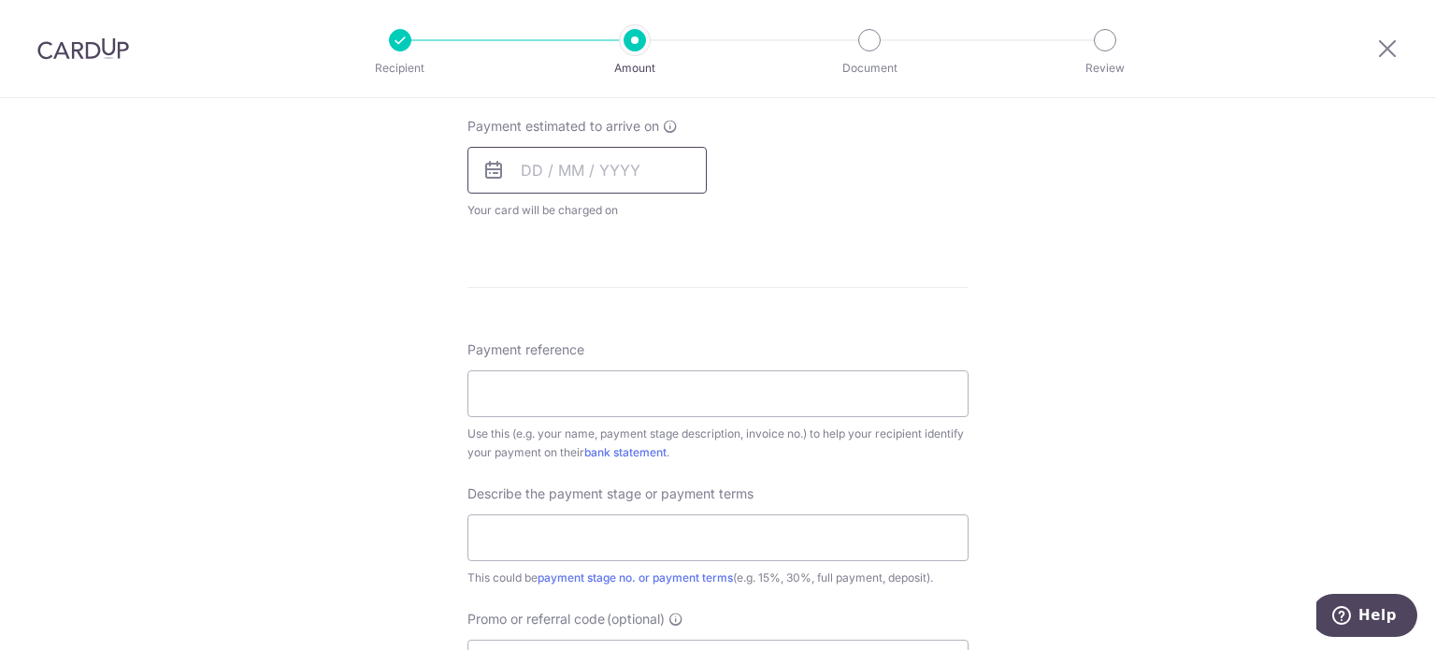
click at [531, 166] on input "text" at bounding box center [587, 170] width 239 height 47
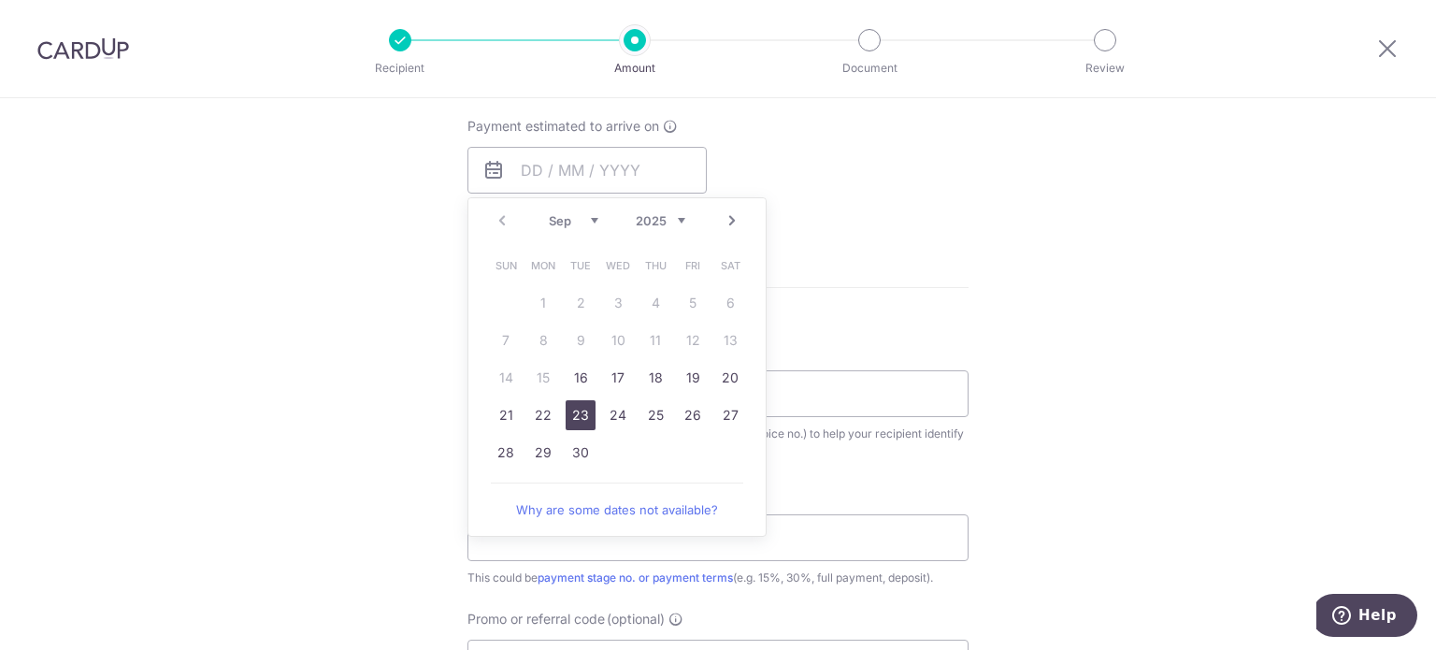
click at [576, 411] on link "23" at bounding box center [581, 415] width 30 height 30
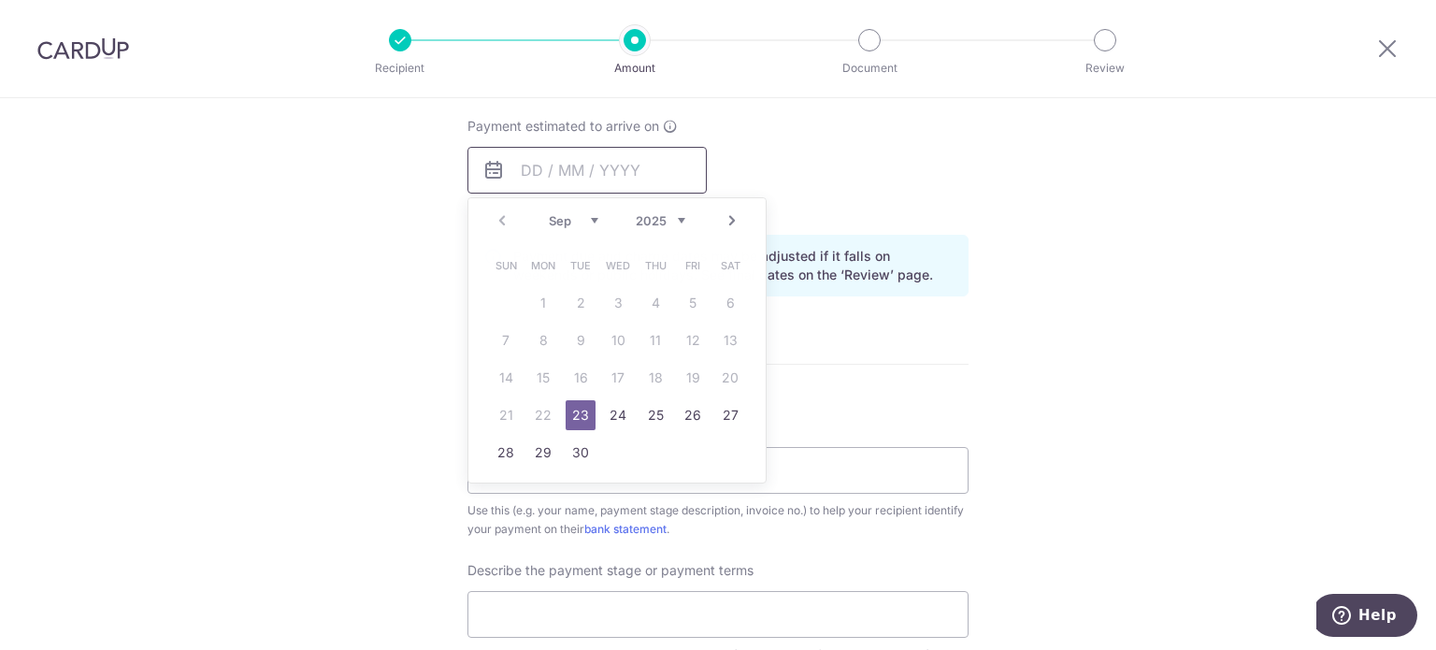
type input "23/09/2025"
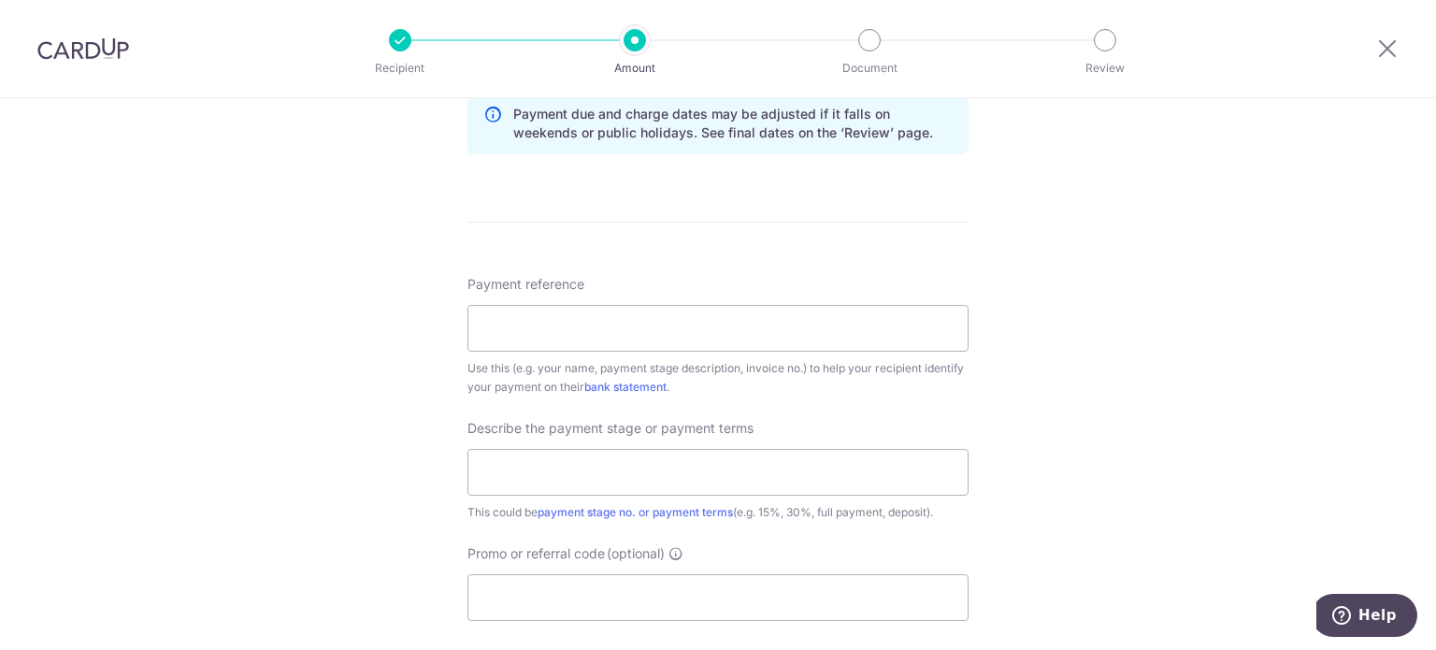
scroll to position [1029, 0]
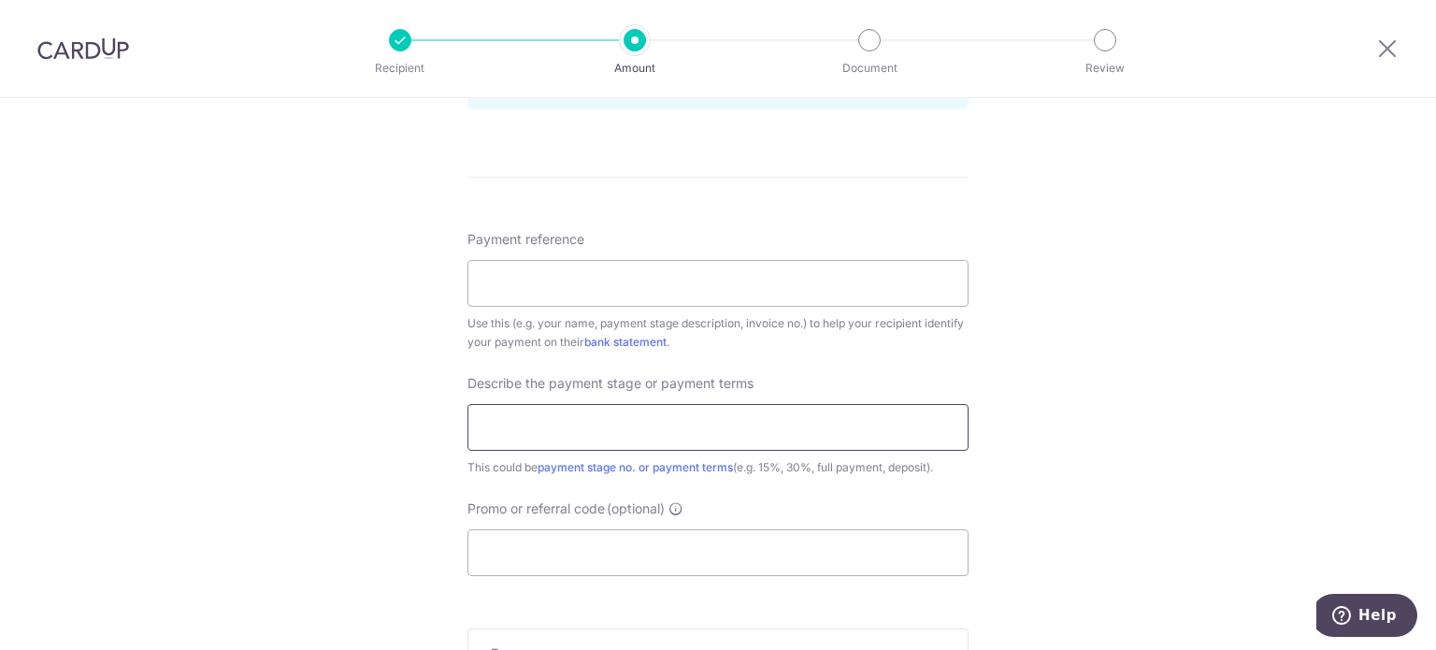
click at [722, 415] on input "text" at bounding box center [718, 427] width 501 height 47
type input "45%"
click at [751, 280] on input "Payment reference" at bounding box center [718, 283] width 501 height 47
type input "[PERSON_NAME]"
click at [1097, 378] on div "Tell us more about your payment Enter payment amount SGD 30,000.00 30000.00 Rec…" at bounding box center [718, 16] width 1436 height 1894
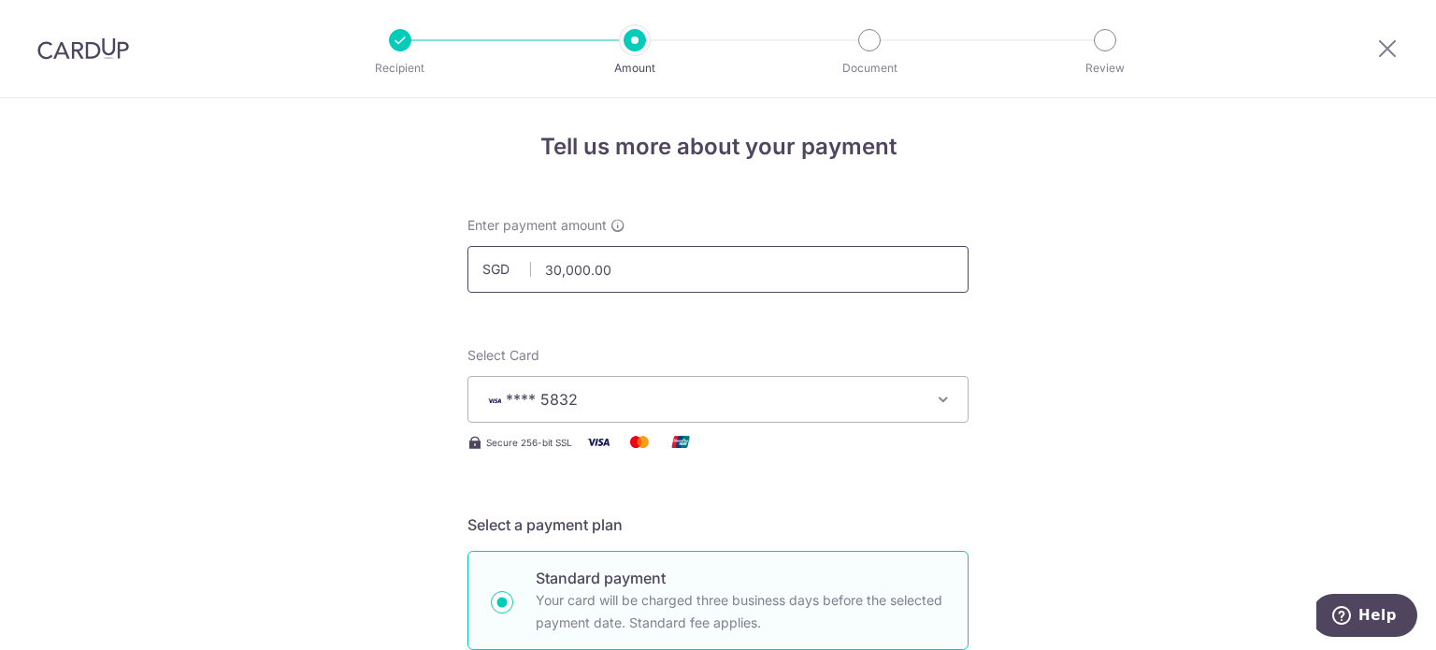
scroll to position [0, 0]
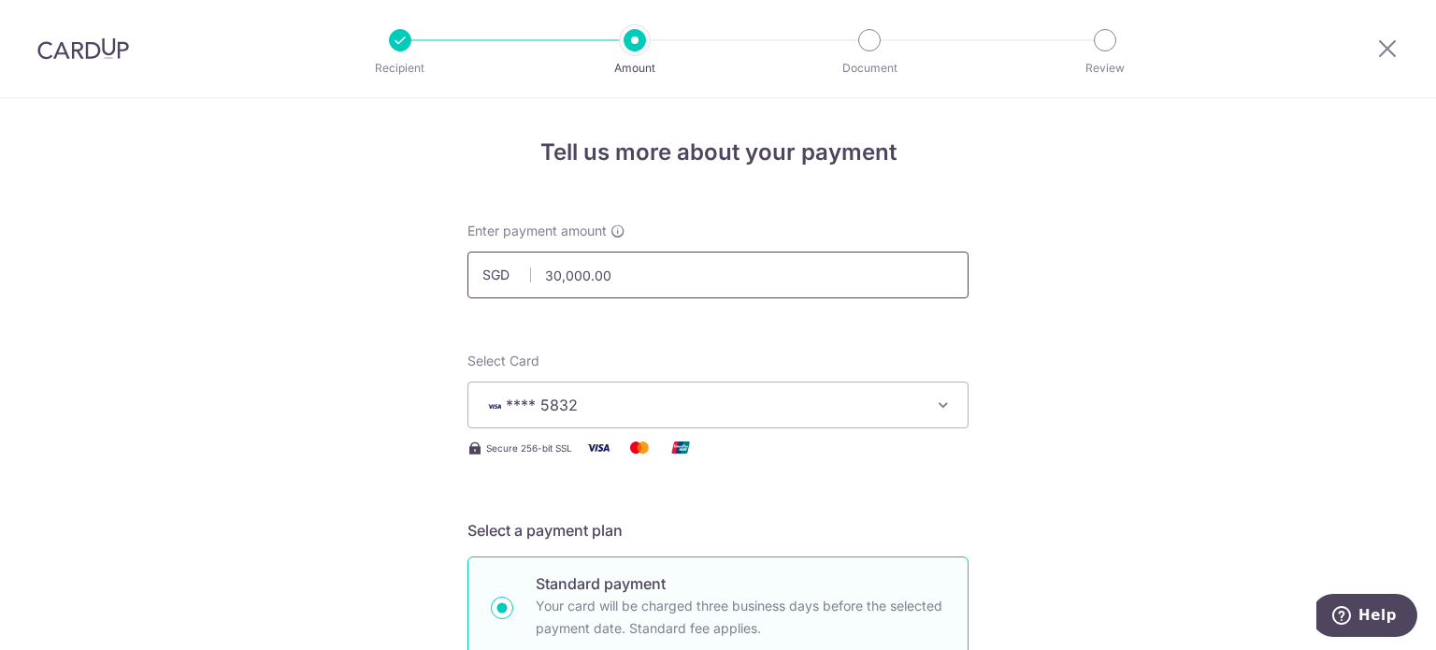
drag, startPoint x: 554, startPoint y: 274, endPoint x: 536, endPoint y: 271, distance: 18.0
click at [536, 271] on input "30,000.00" at bounding box center [718, 275] width 501 height 47
drag, startPoint x: 550, startPoint y: 274, endPoint x: 523, endPoint y: 273, distance: 27.1
click at [523, 273] on div "SGD 77,000.00 77000.00" at bounding box center [718, 275] width 501 height 47
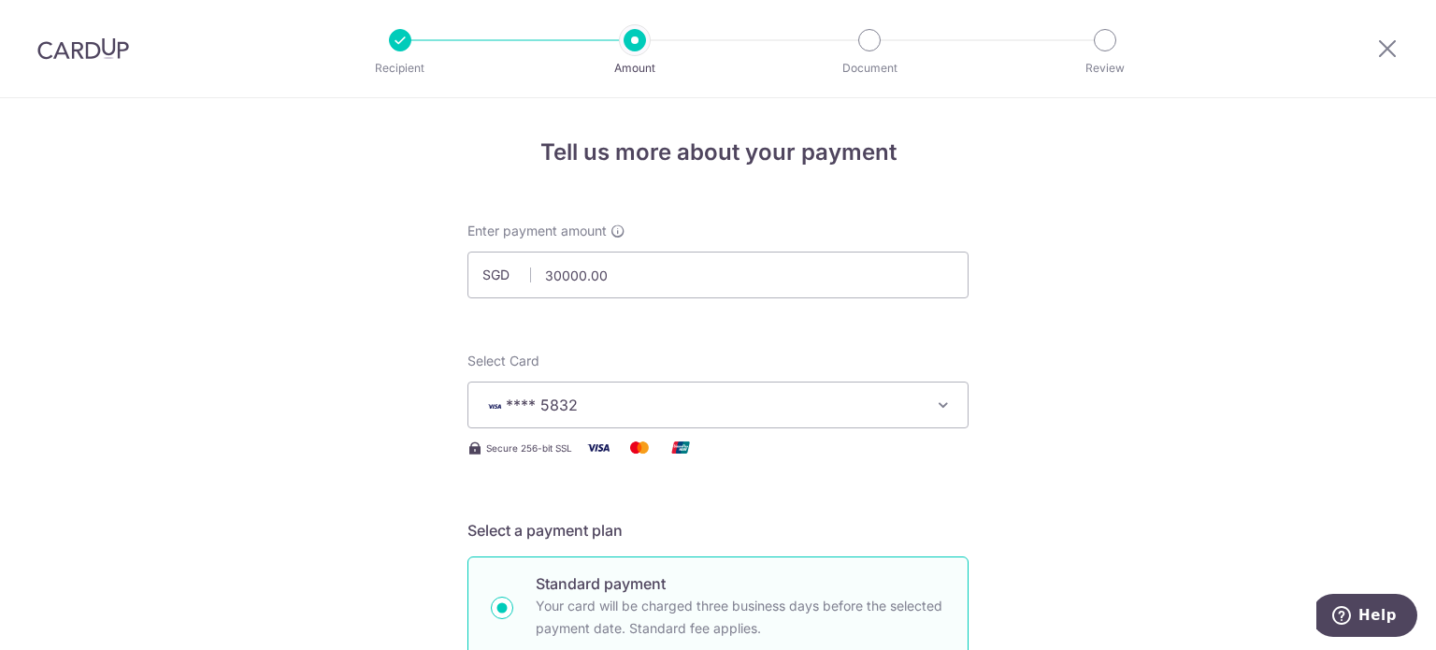
type input "30,000.00"
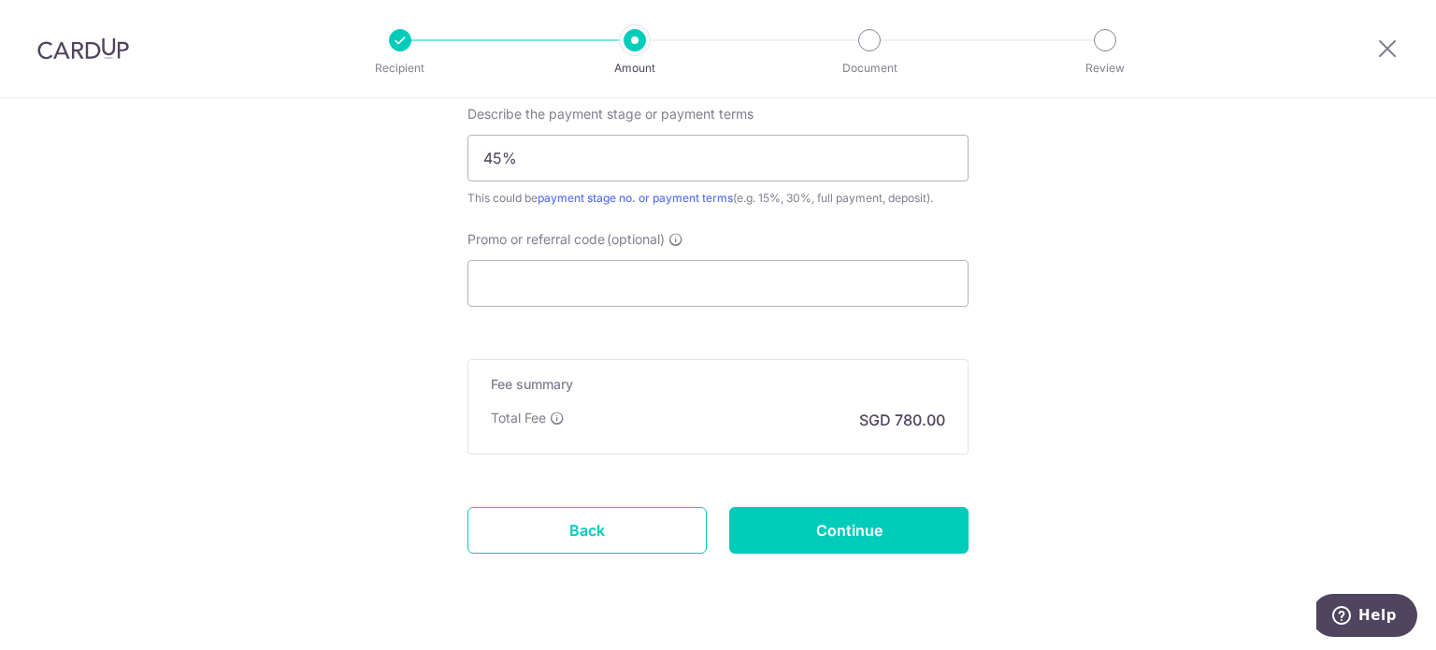
scroll to position [1309, 0]
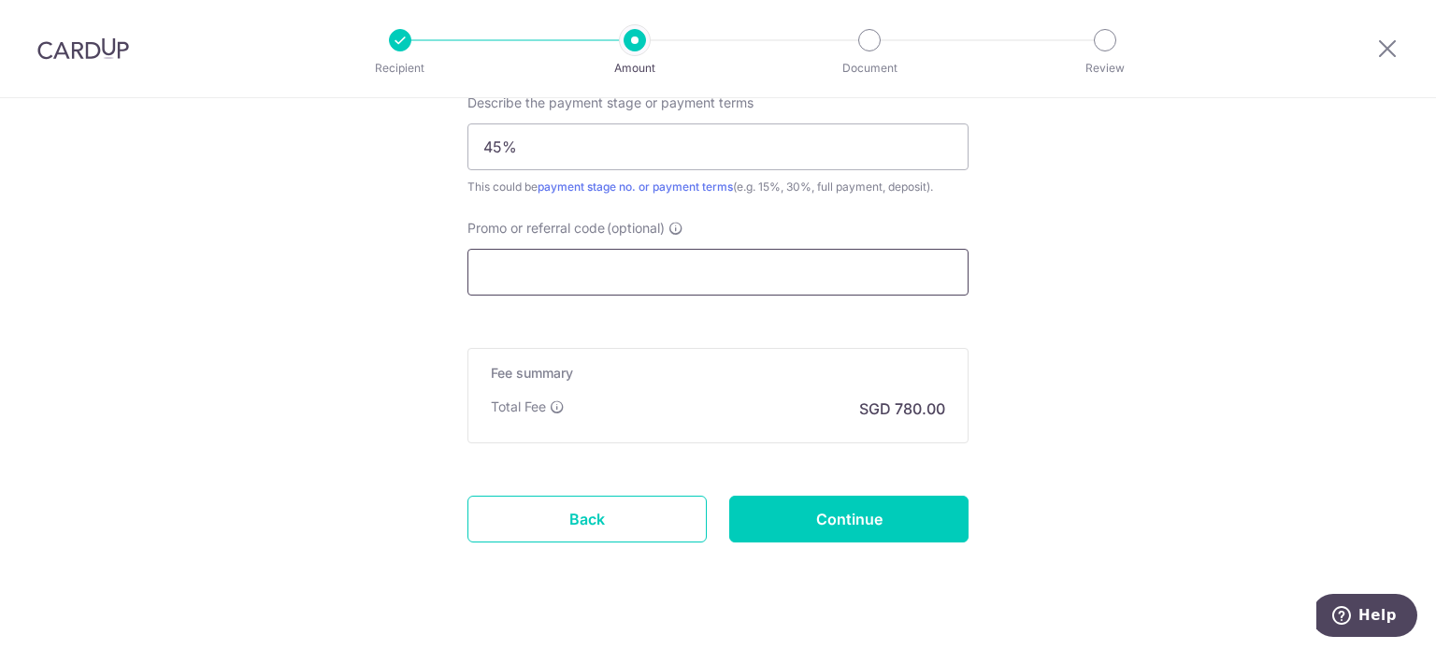
click at [588, 268] on input "Promo or referral code (optional)" at bounding box center [718, 272] width 501 height 47
paste input "SETHISFY"
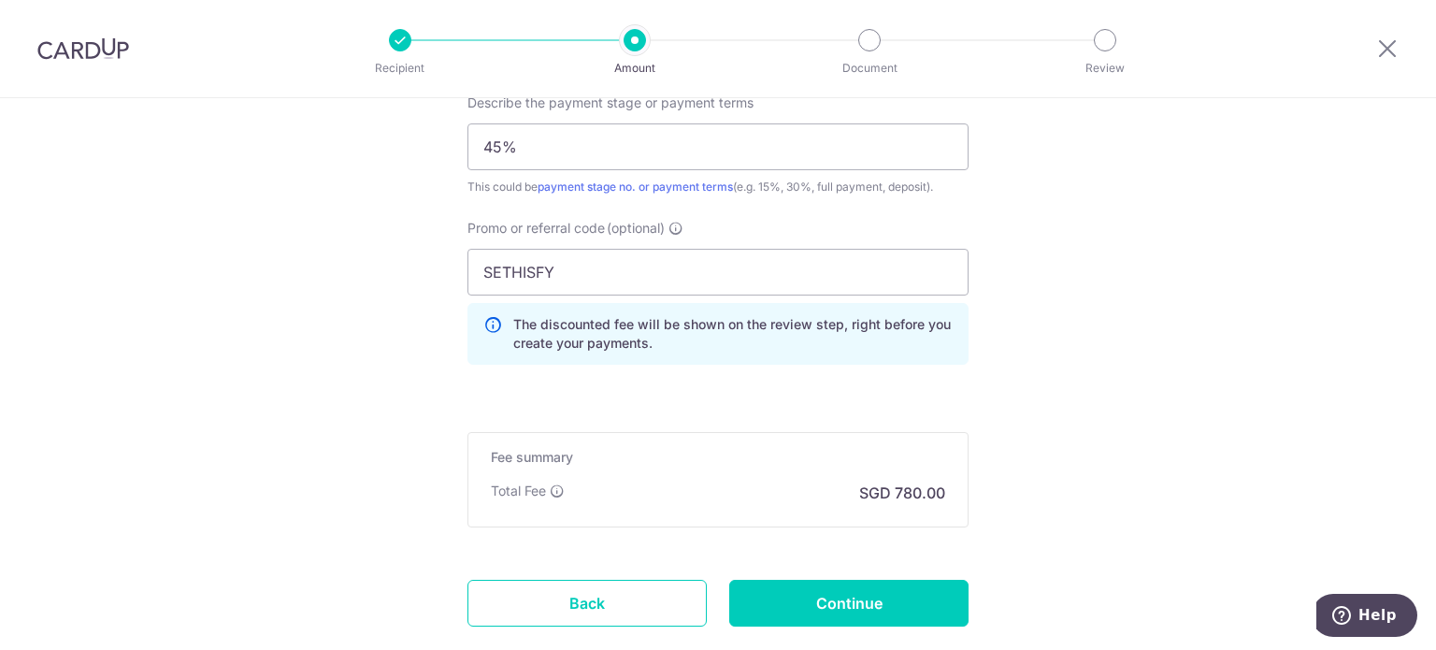
click at [479, 268] on input "SETHISFY" at bounding box center [718, 272] width 501 height 47
type input "SETHISFY"
click at [812, 602] on input "Continue" at bounding box center [848, 603] width 239 height 47
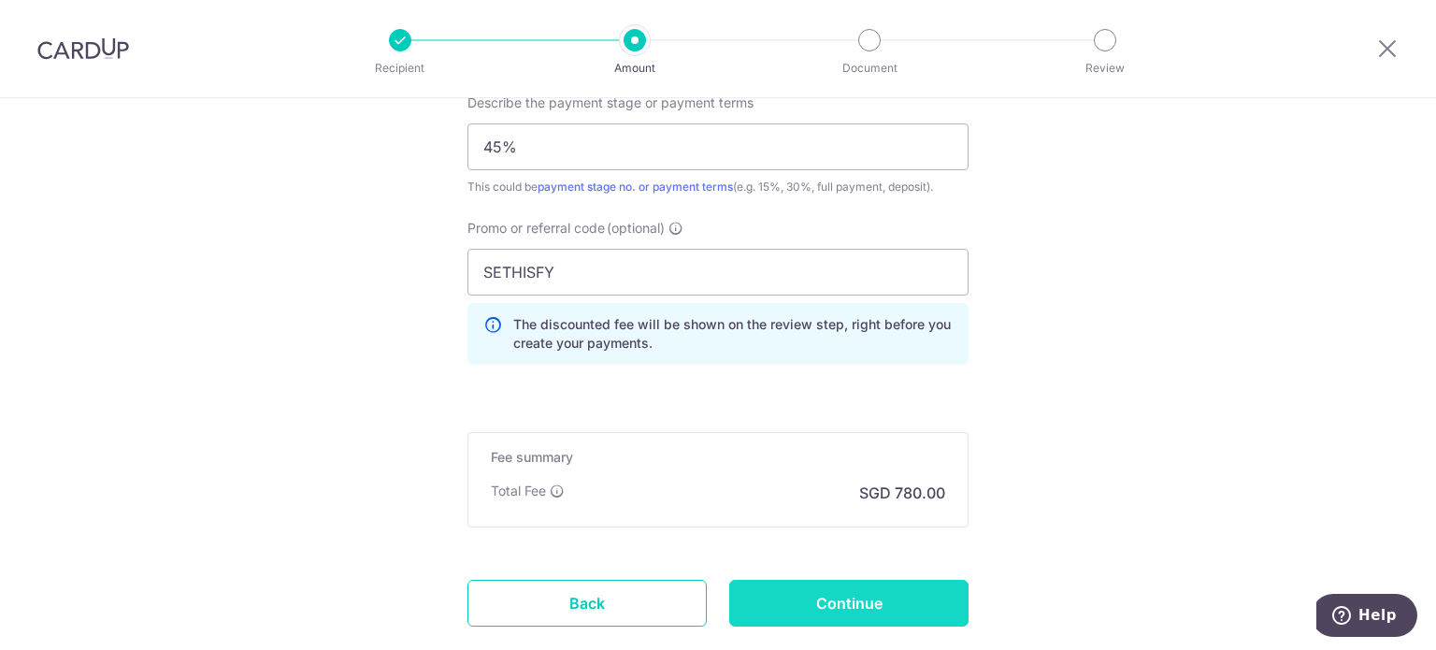
type input "Create Schedule"
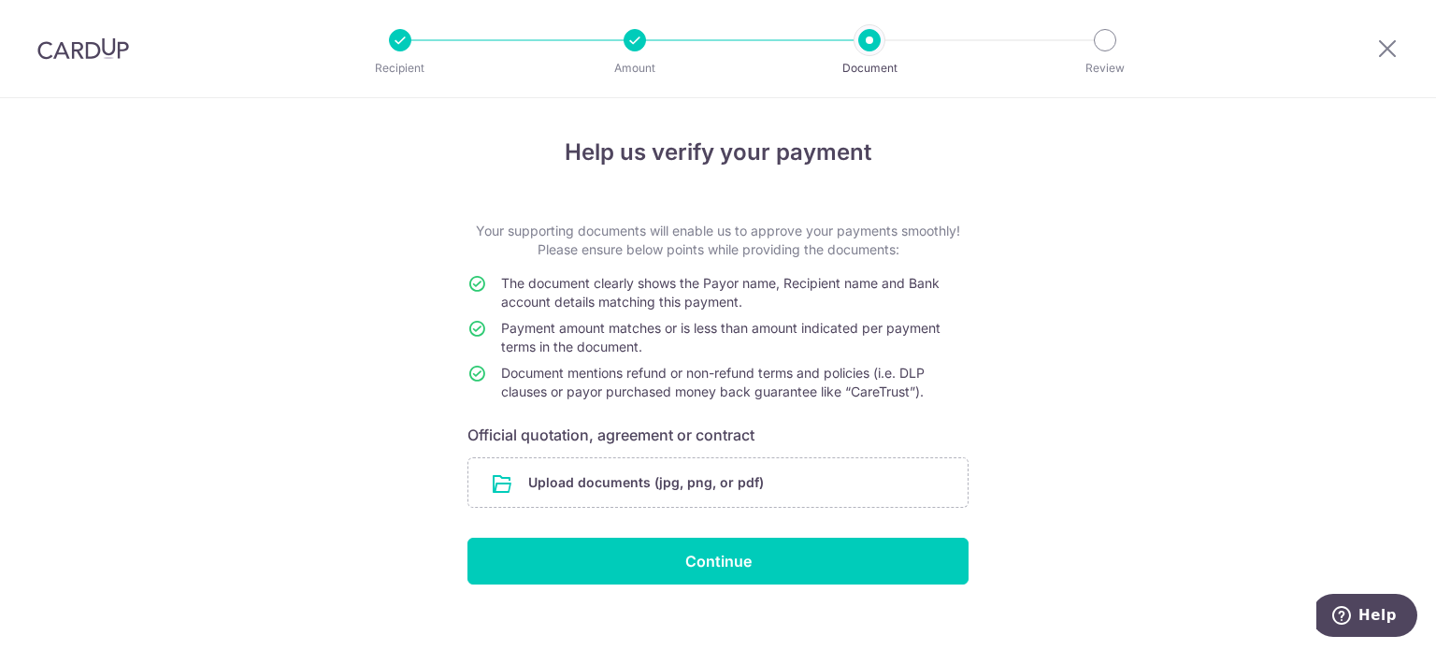
click at [79, 51] on img at bounding box center [83, 48] width 92 height 22
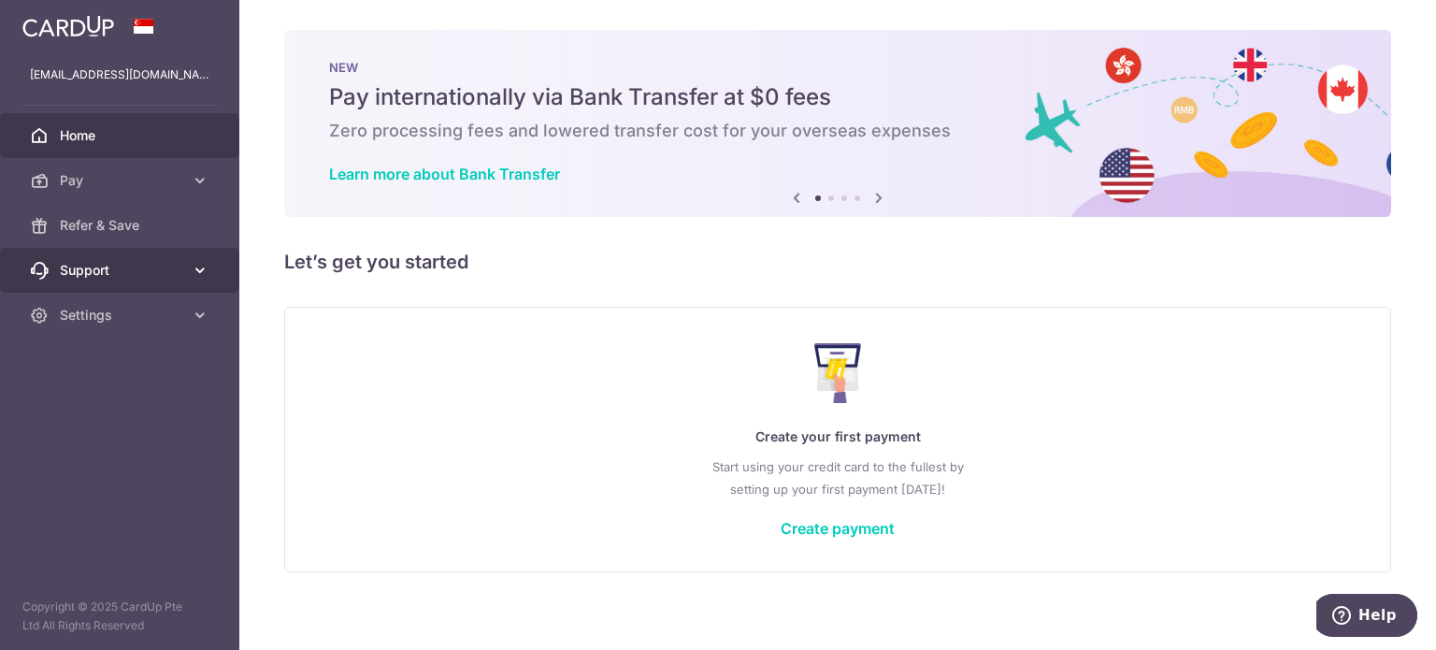
click at [175, 273] on span "Support" at bounding box center [121, 270] width 123 height 19
click at [179, 265] on span "Support" at bounding box center [121, 270] width 123 height 19
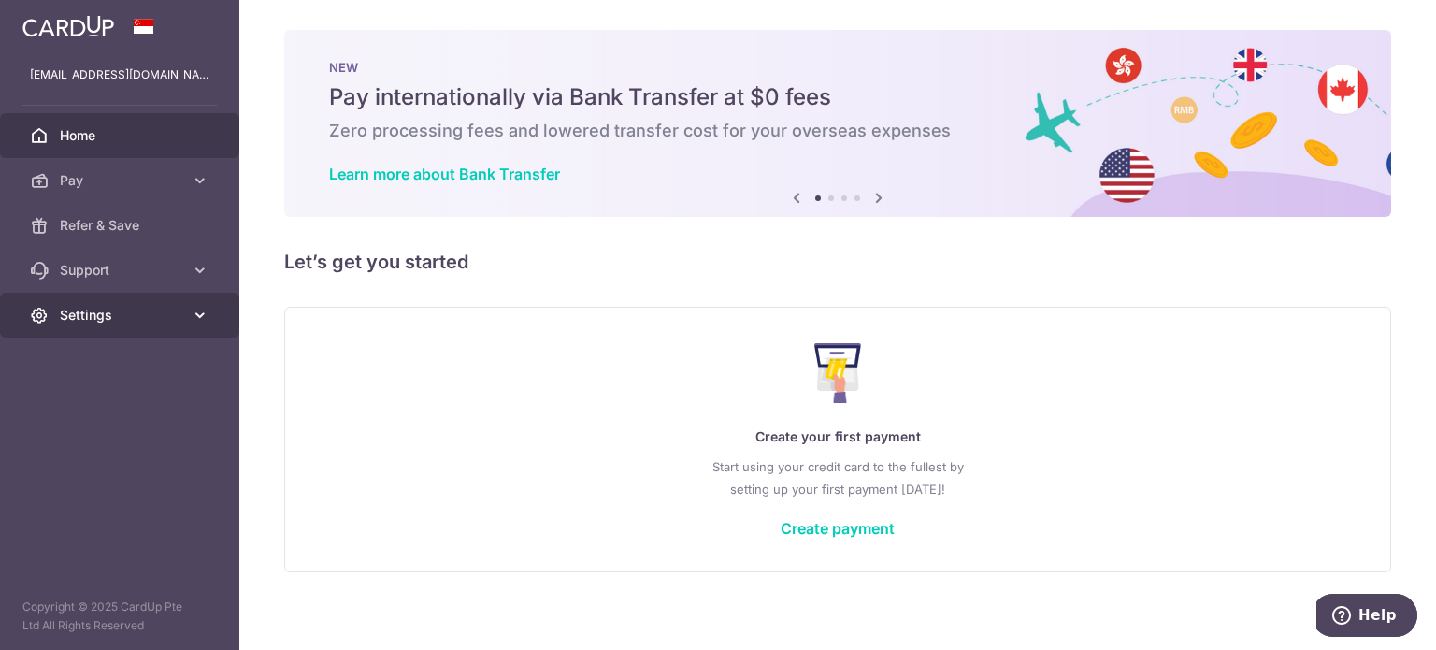
click at [183, 323] on link "Settings" at bounding box center [119, 315] width 239 height 45
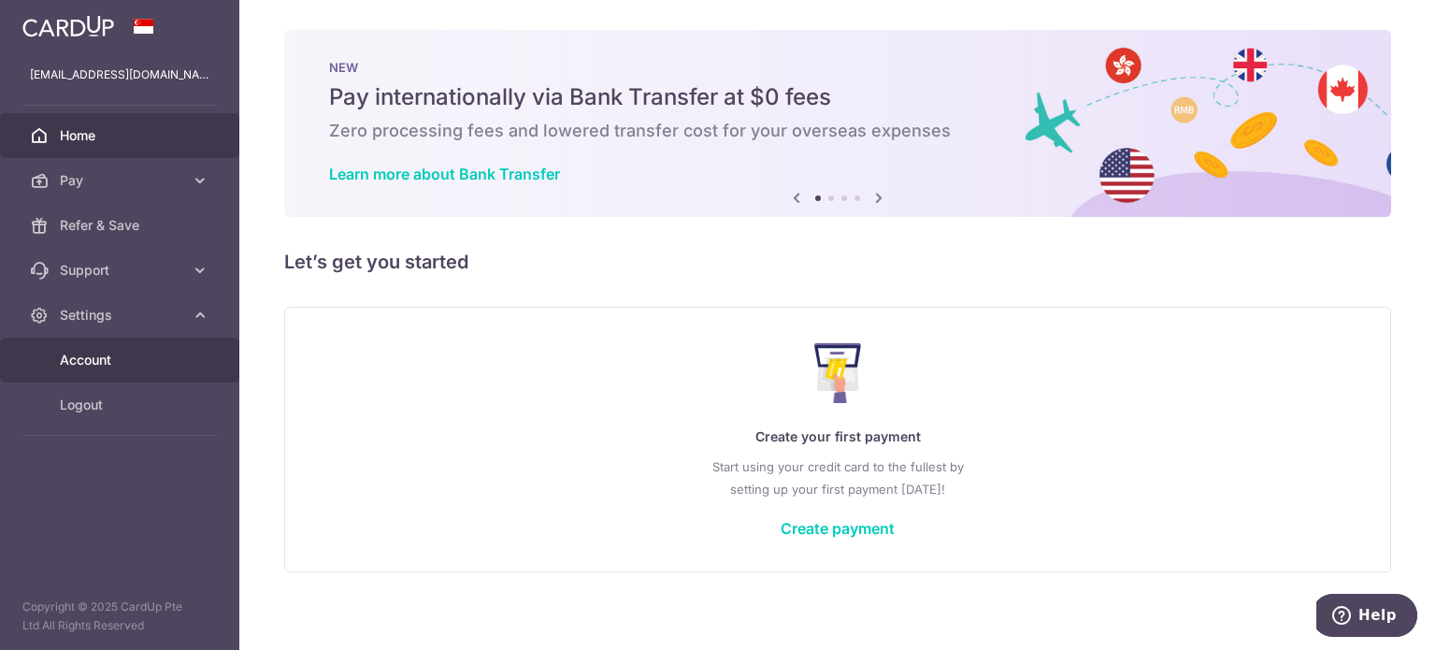
click at [125, 366] on span "Account" at bounding box center [121, 360] width 123 height 19
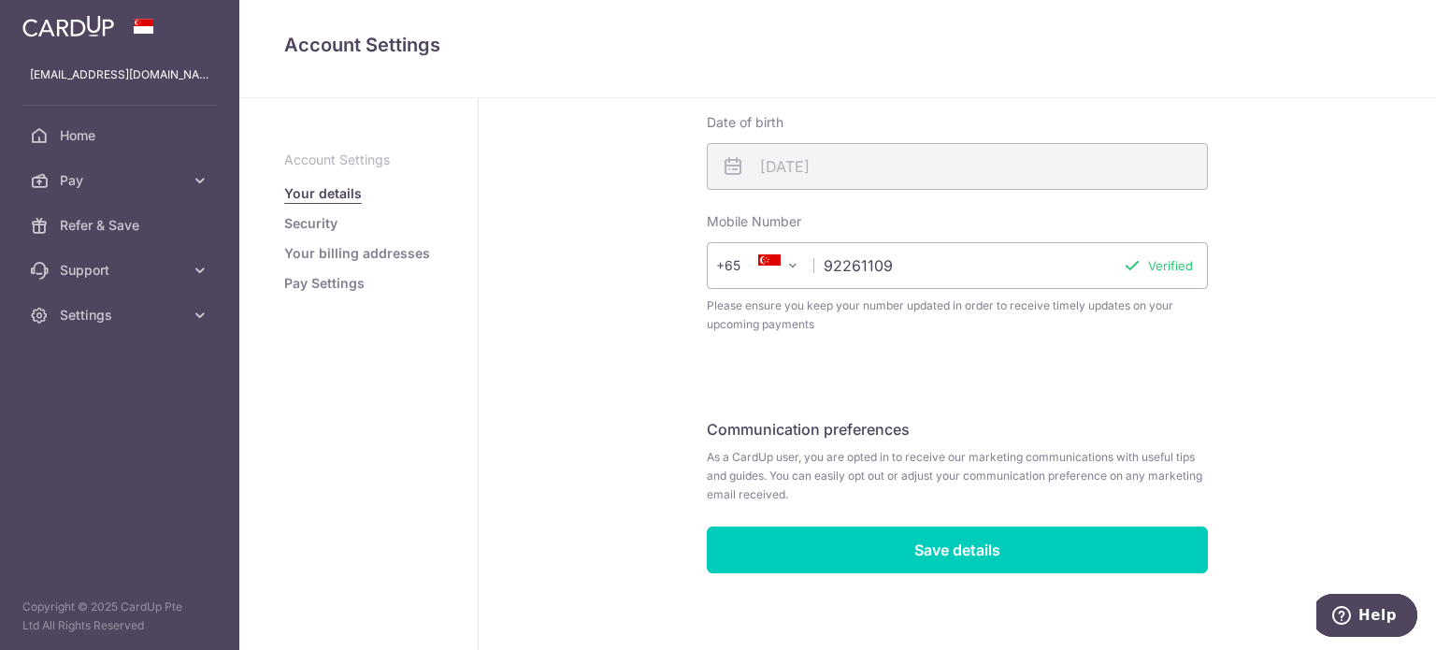
scroll to position [549, 0]
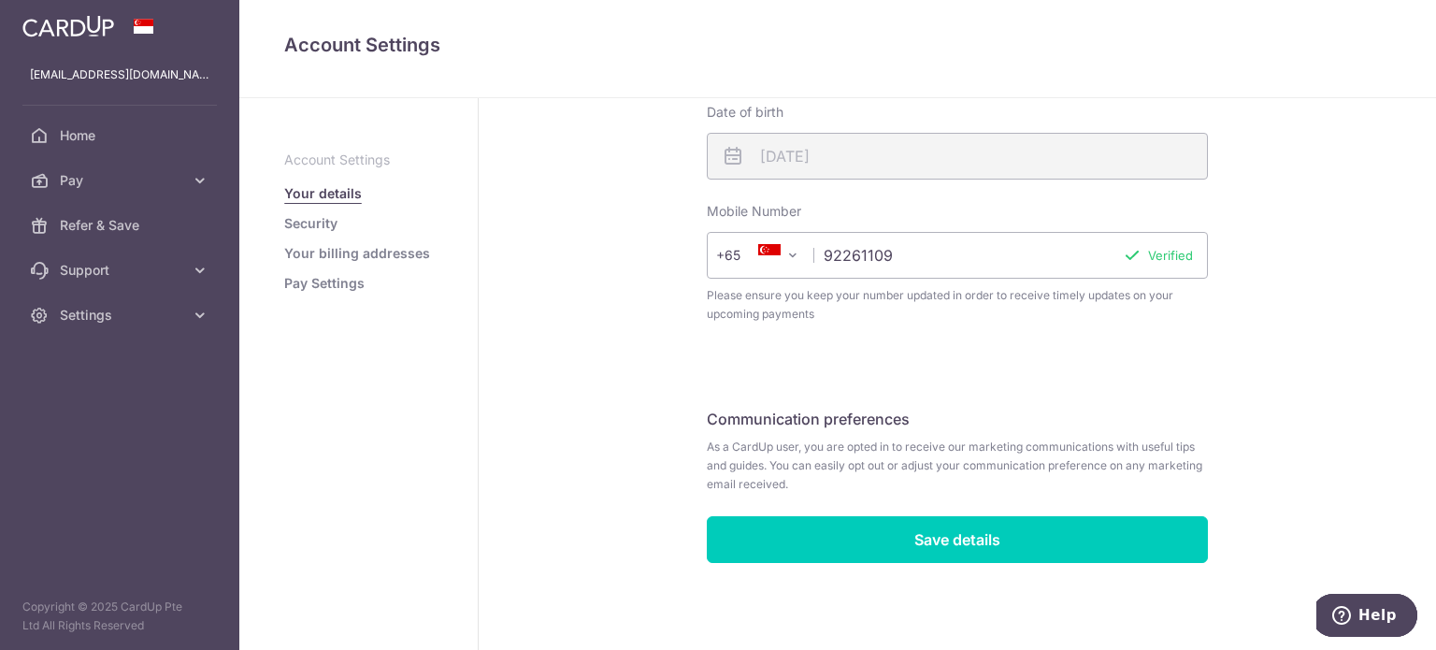
click at [316, 222] on link "Security" at bounding box center [310, 223] width 53 height 19
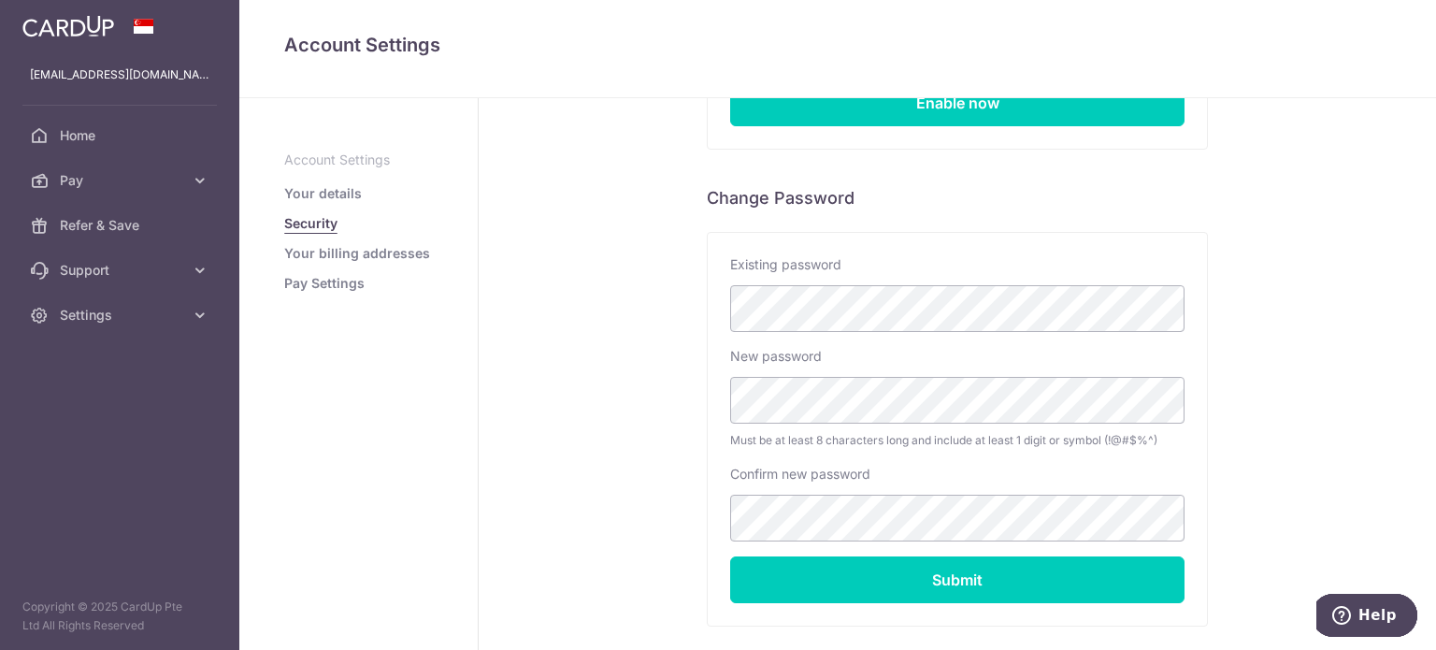
scroll to position [94, 0]
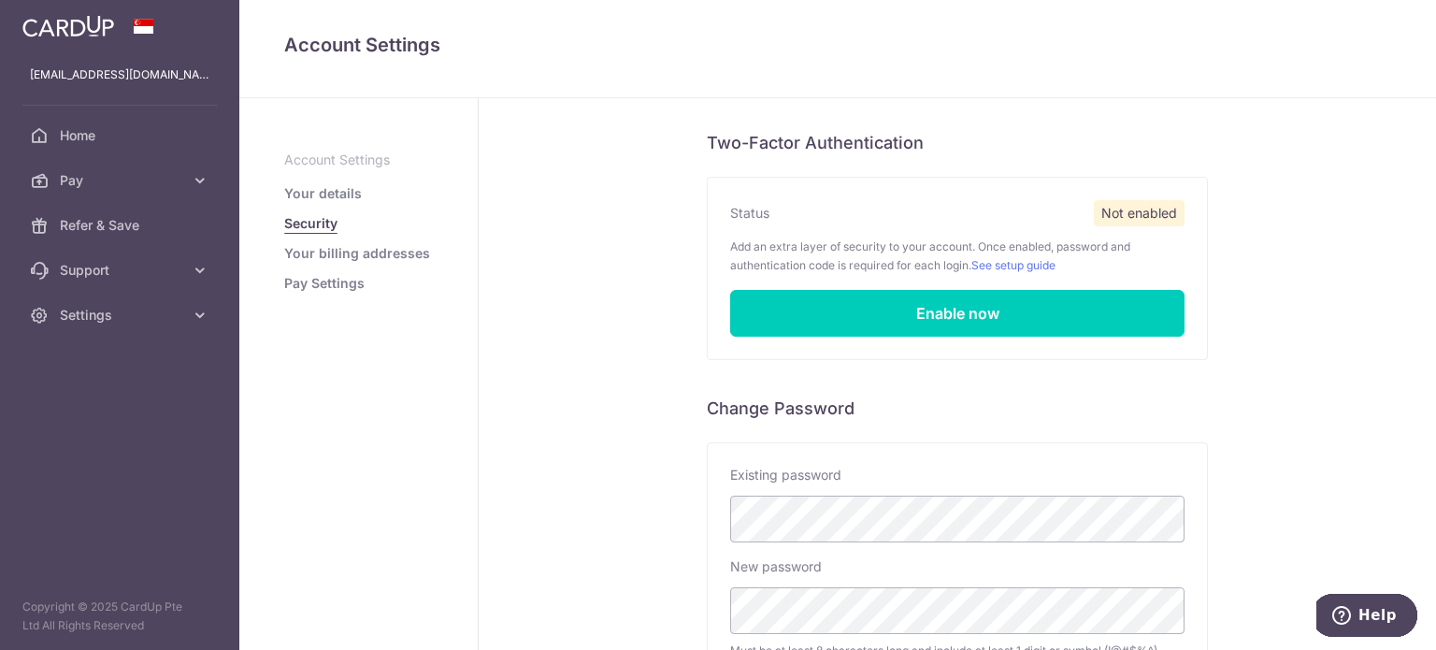
click at [384, 250] on link "Your billing addresses" at bounding box center [357, 253] width 146 height 19
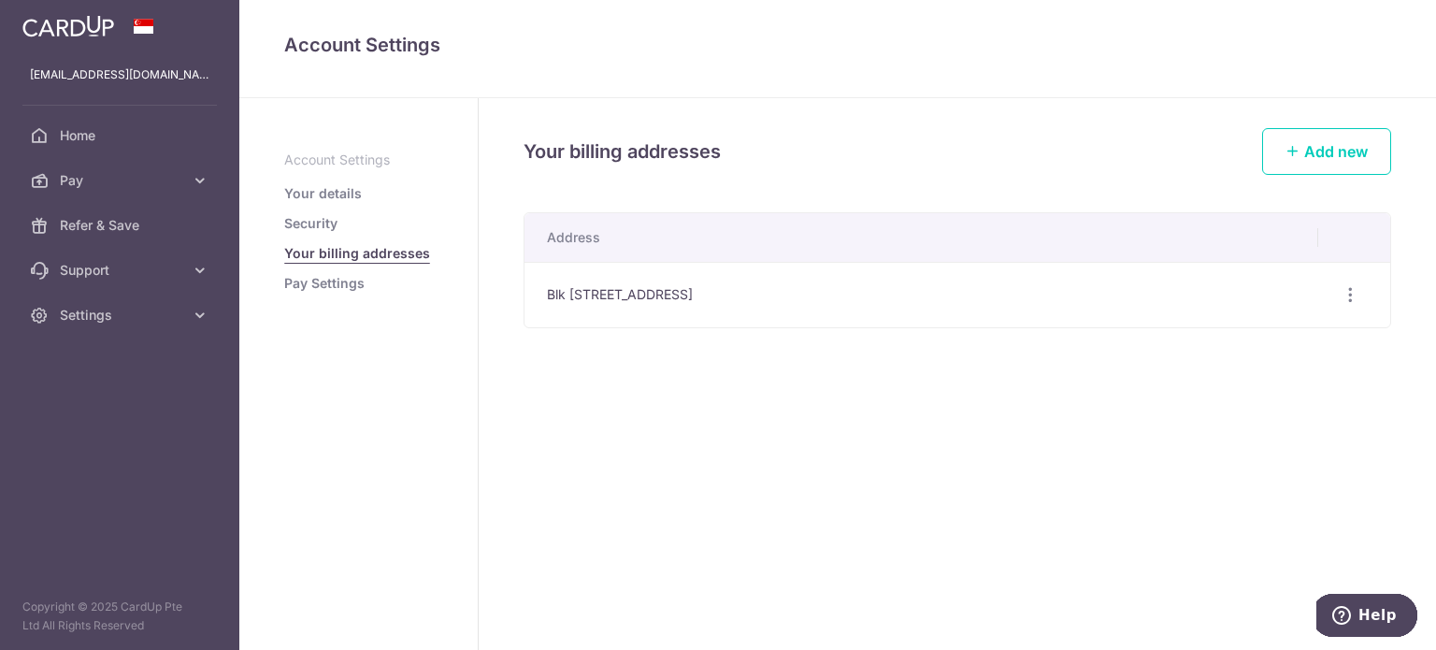
click at [369, 286] on li "Pay Settings" at bounding box center [358, 283] width 149 height 19
click at [355, 285] on link "Pay Settings" at bounding box center [324, 283] width 80 height 19
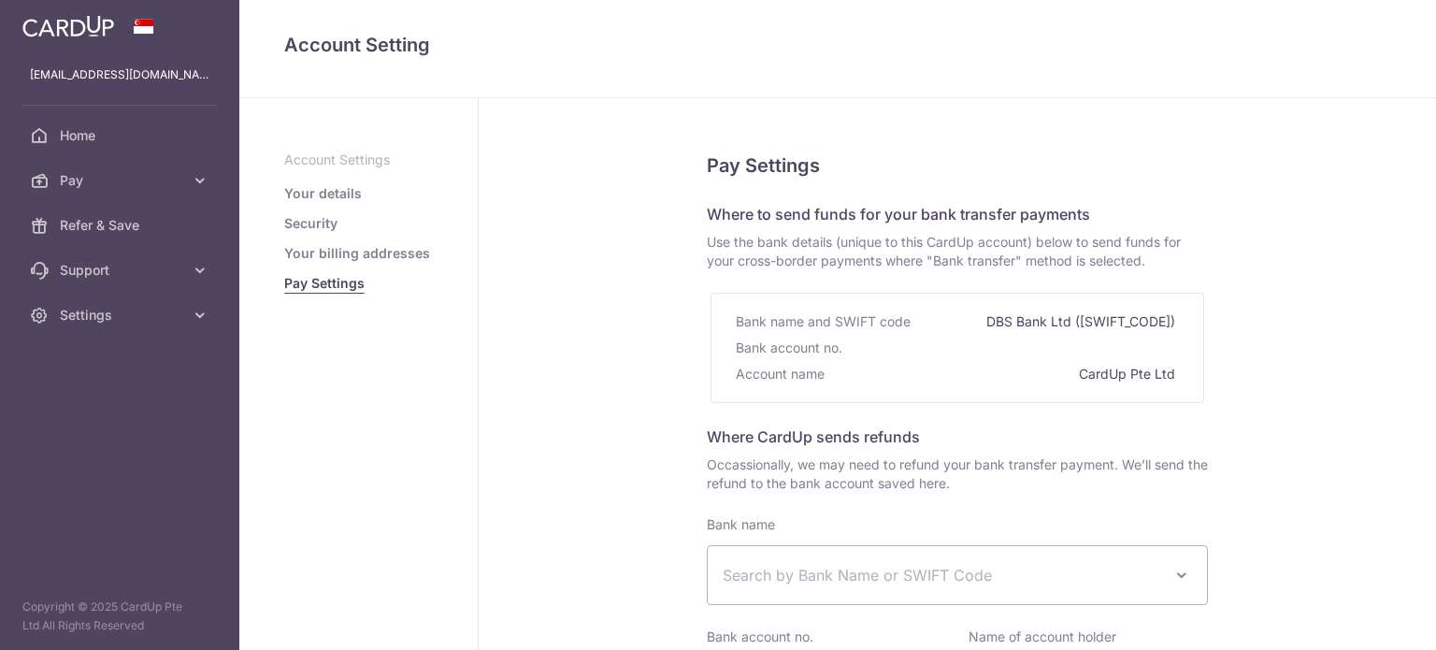
select select
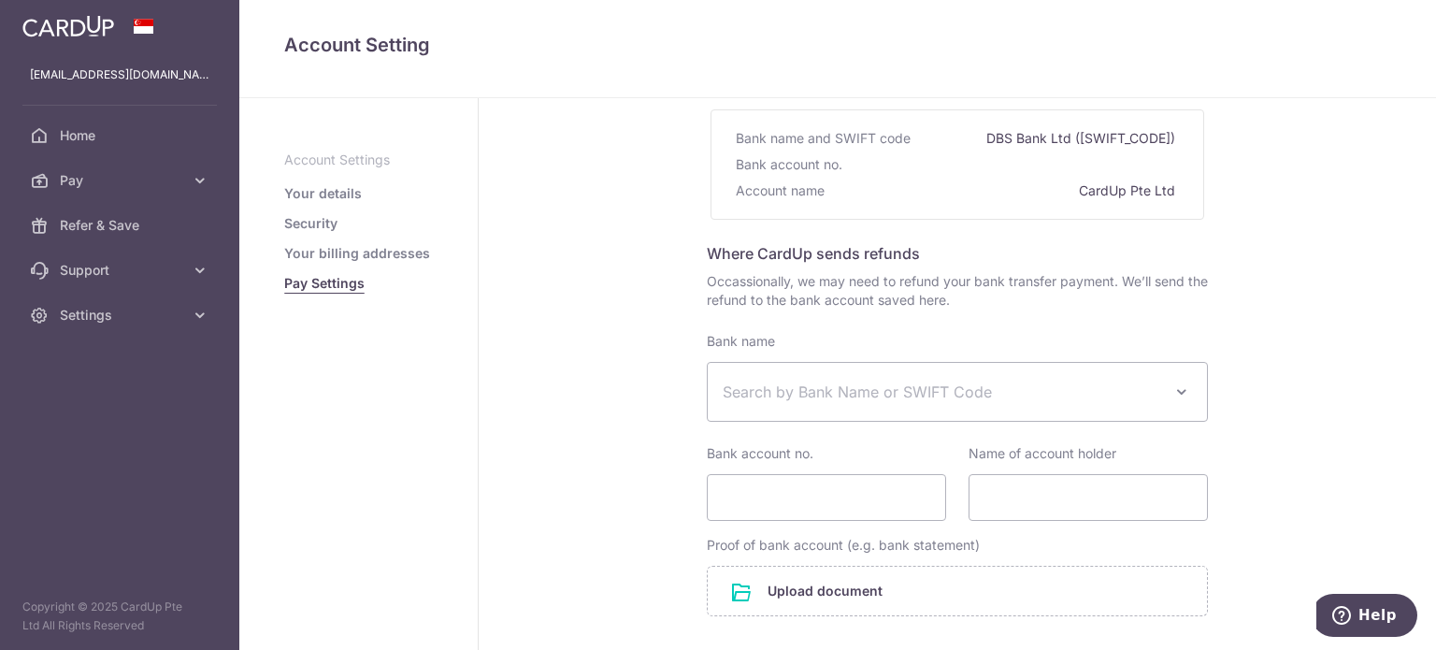
scroll to position [187, 0]
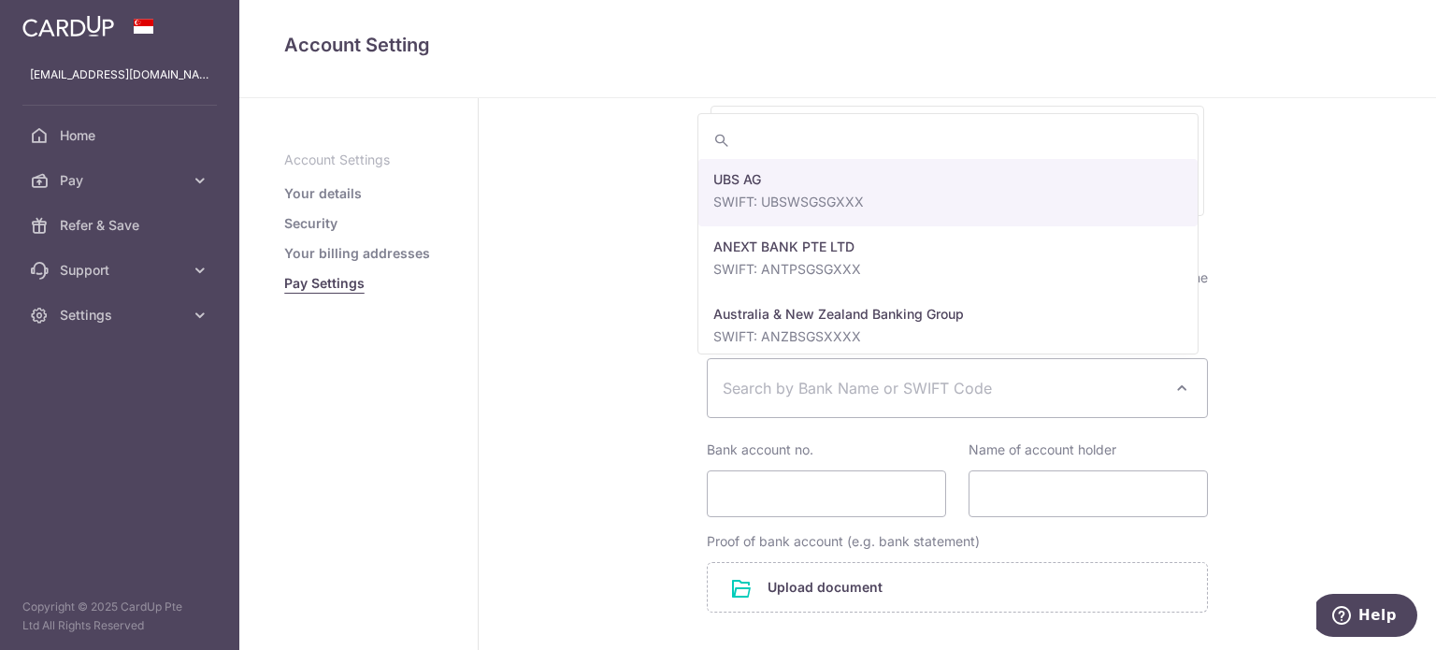
click at [1178, 384] on span at bounding box center [1182, 388] width 22 height 22
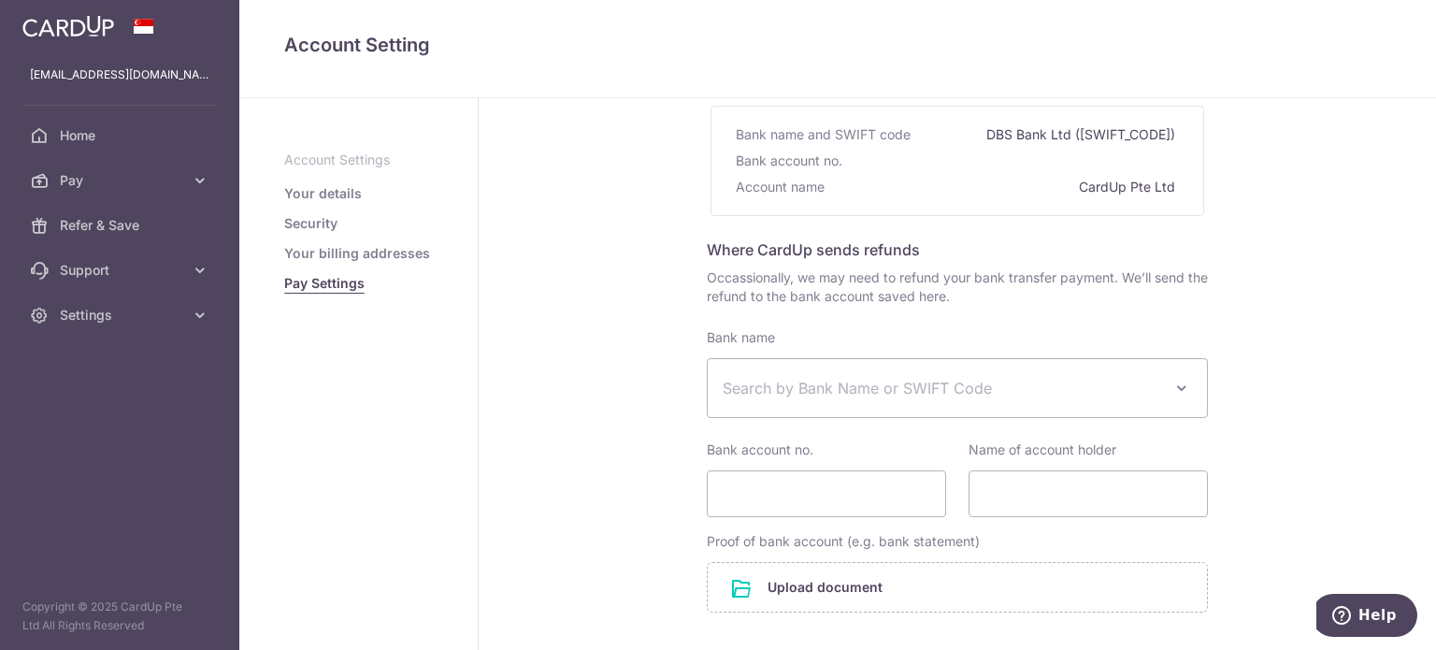
click at [1178, 382] on span at bounding box center [1182, 388] width 22 height 22
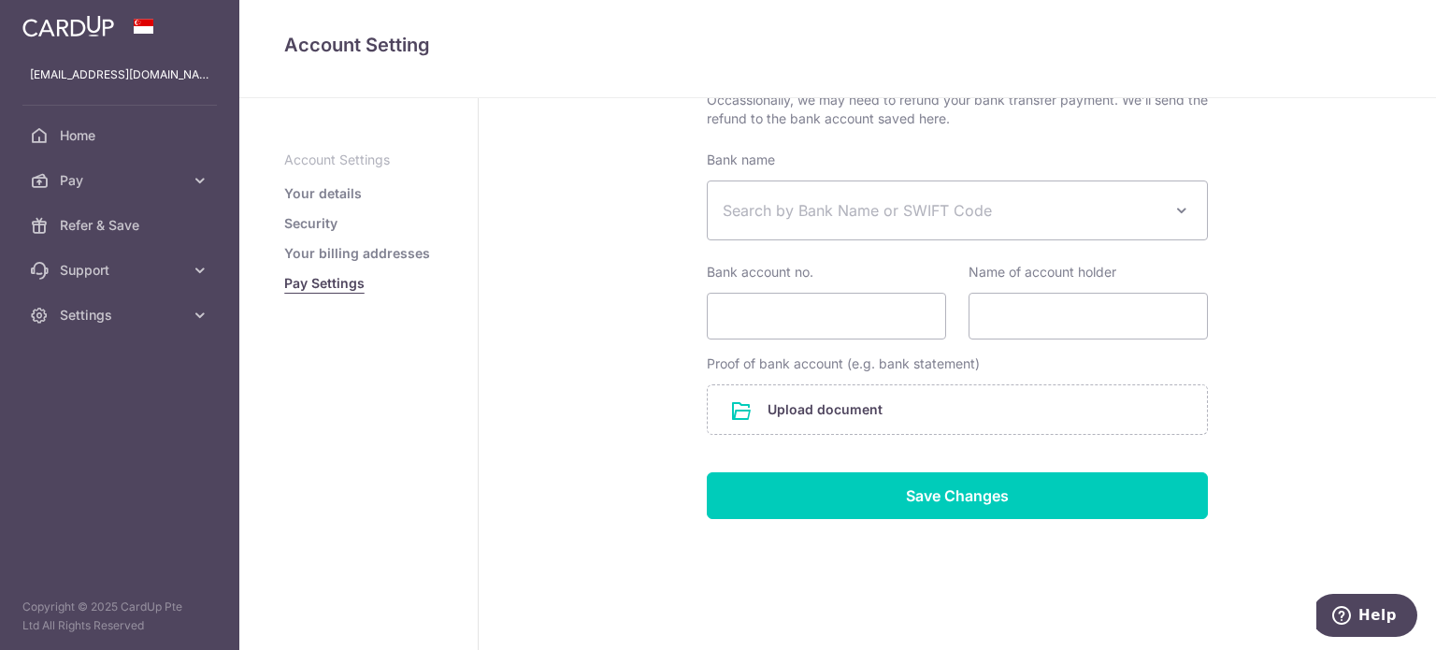
scroll to position [372, 0]
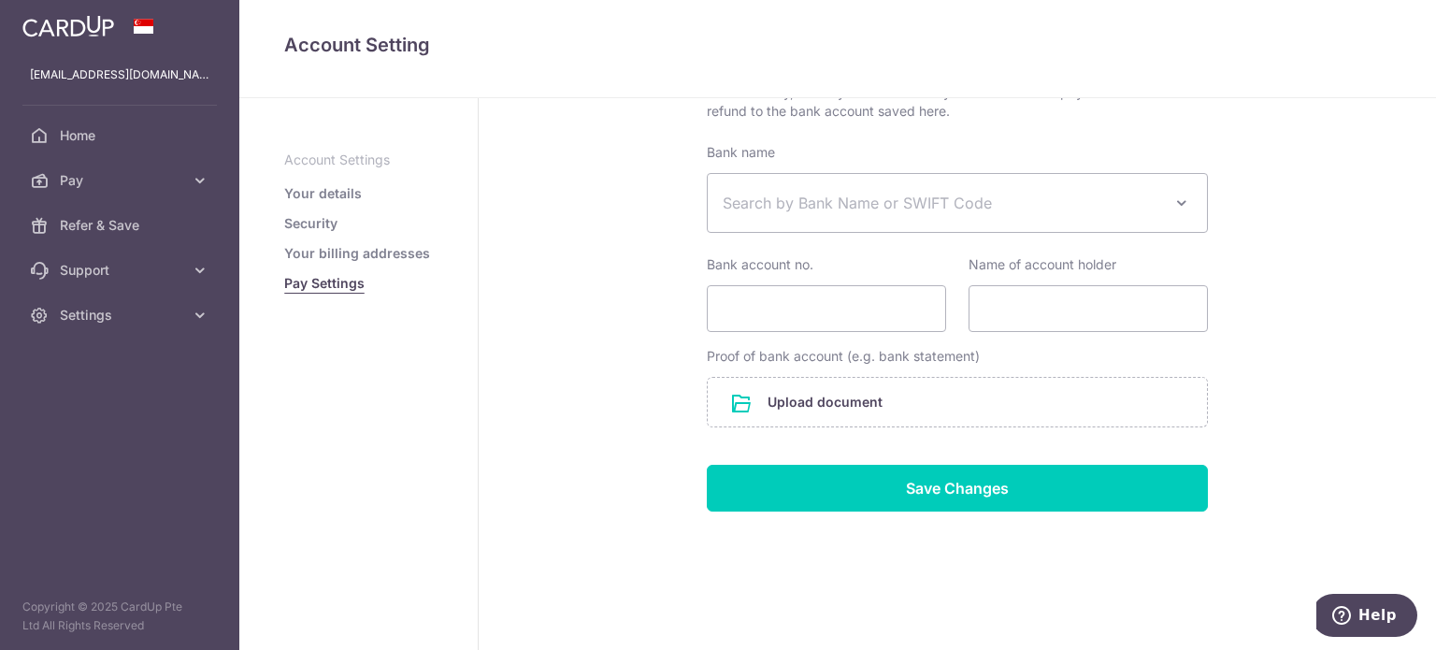
click at [1306, 287] on div "Pay Settings Where to send funds for your bank transfer payments Use the bank d…" at bounding box center [958, 189] width 958 height 926
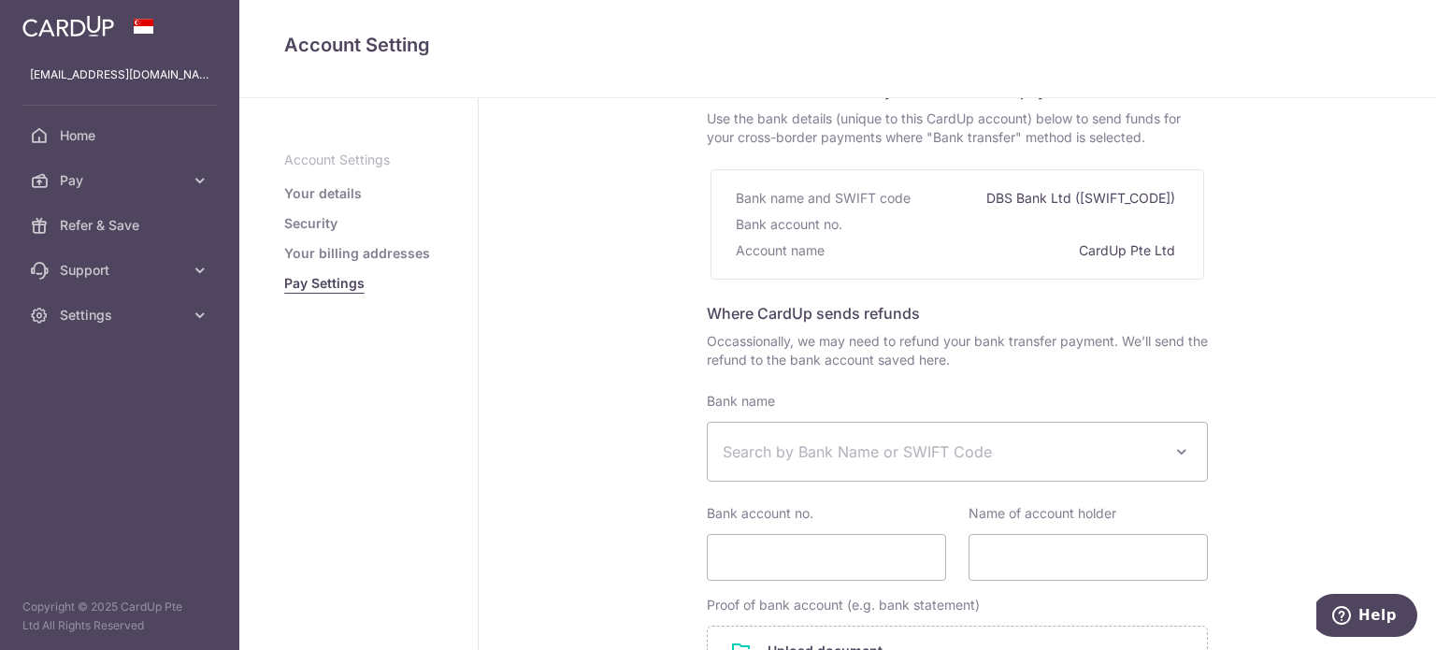
scroll to position [187, 0]
